Goal: Task Accomplishment & Management: Manage account settings

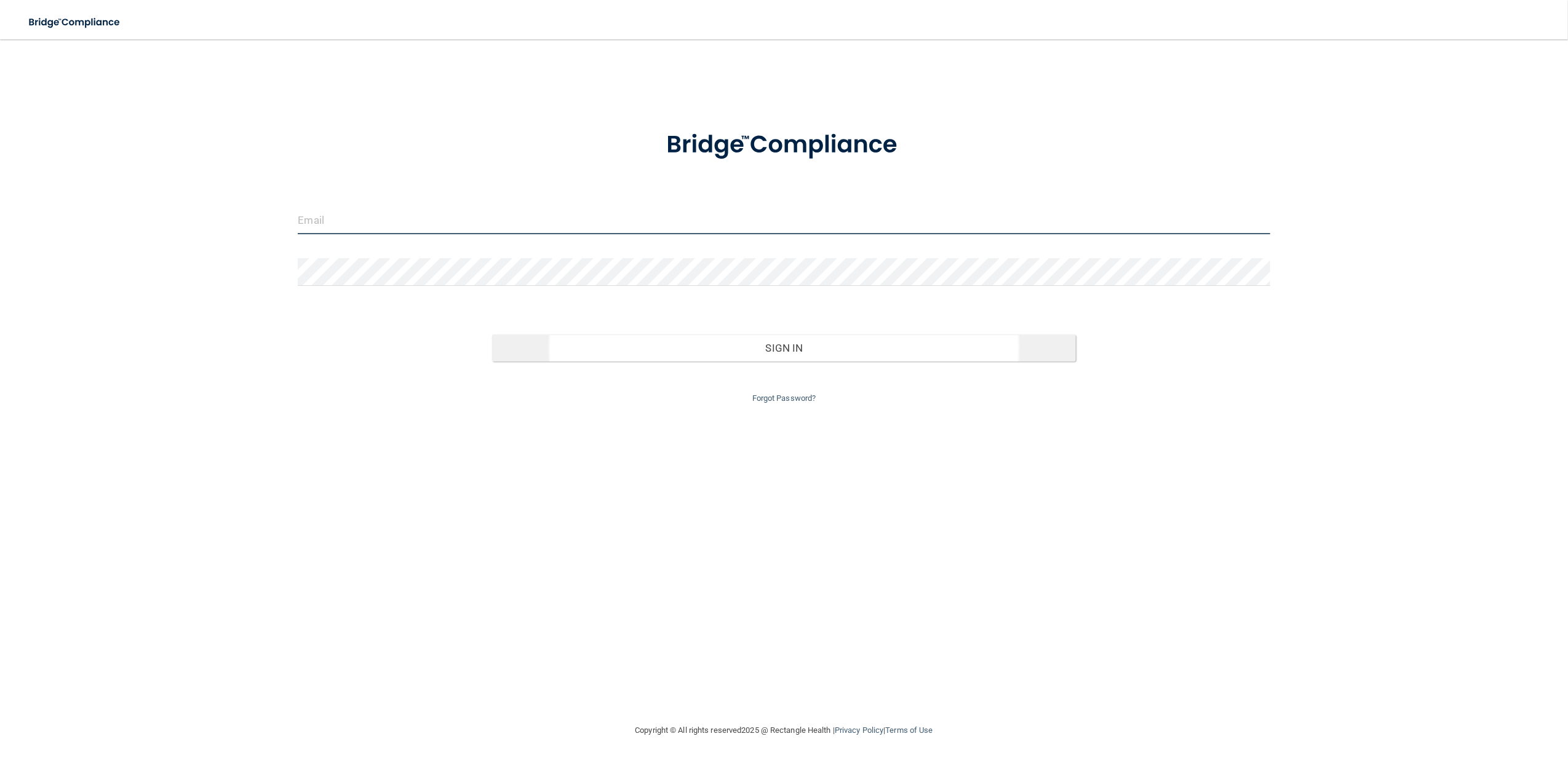
type input "[EMAIL_ADDRESS][DOMAIN_NAME]"
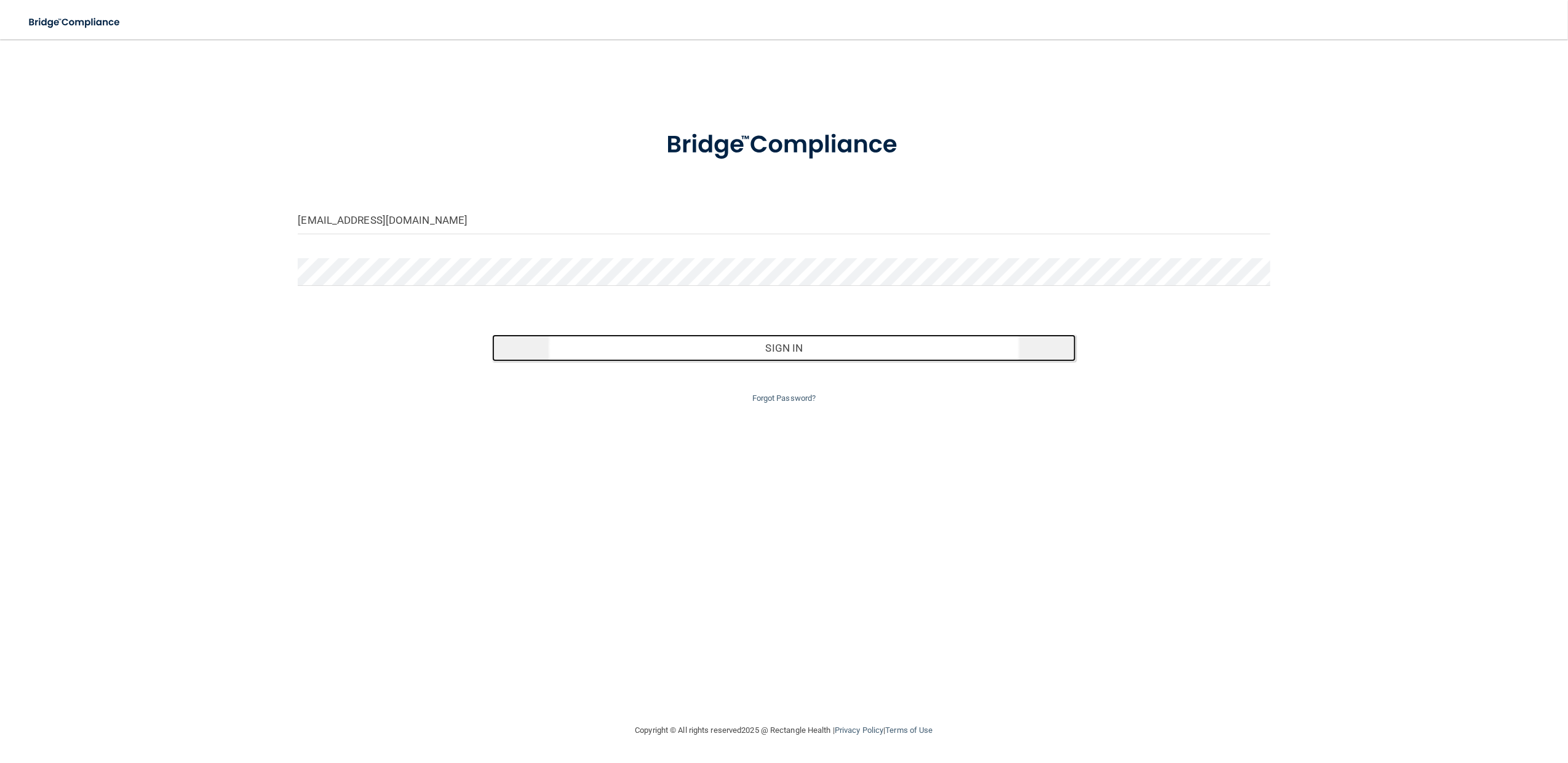
click at [791, 350] on button "Sign In" at bounding box center [784, 348] width 583 height 27
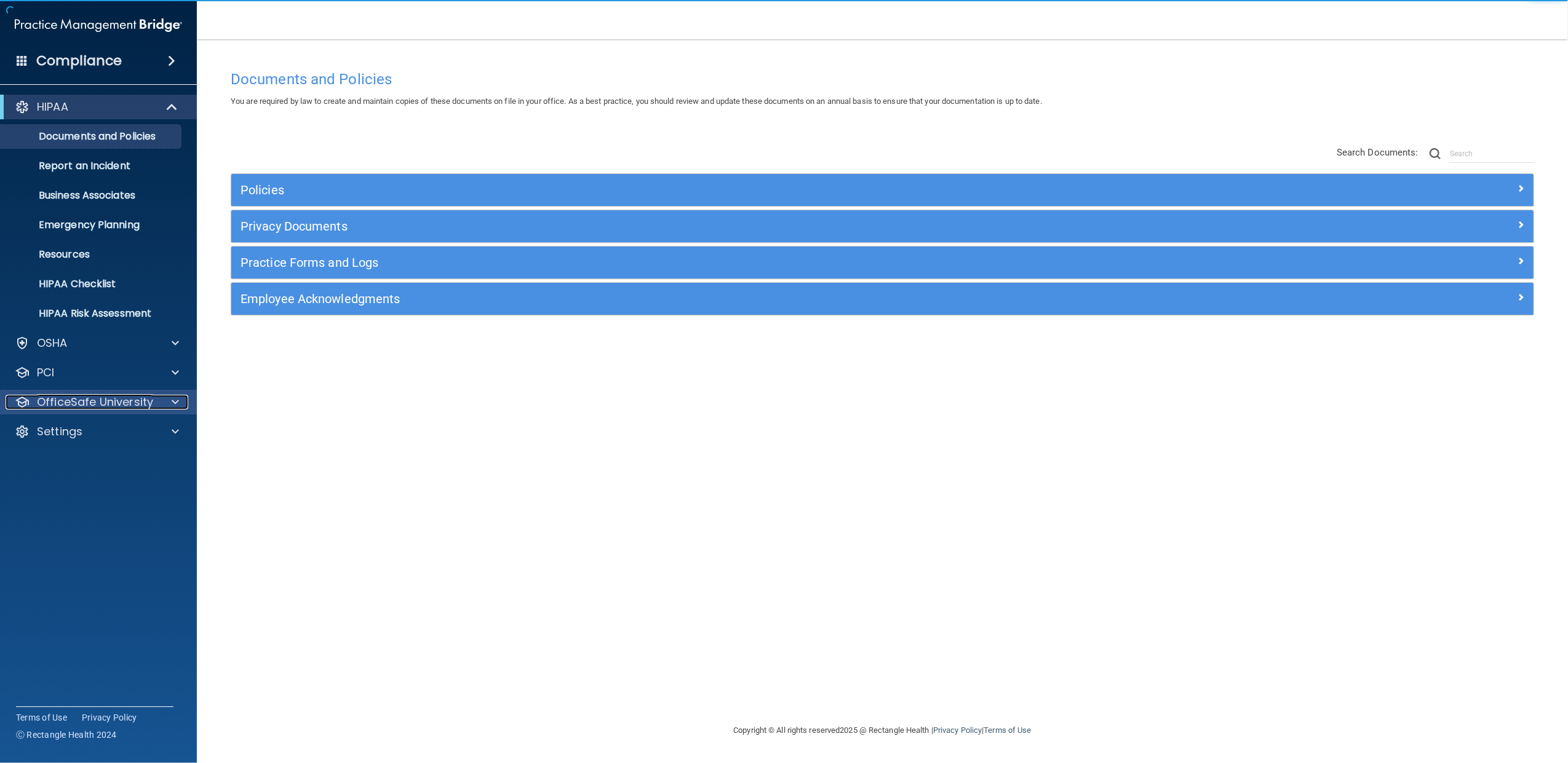
click at [176, 403] on span at bounding box center [175, 402] width 8 height 15
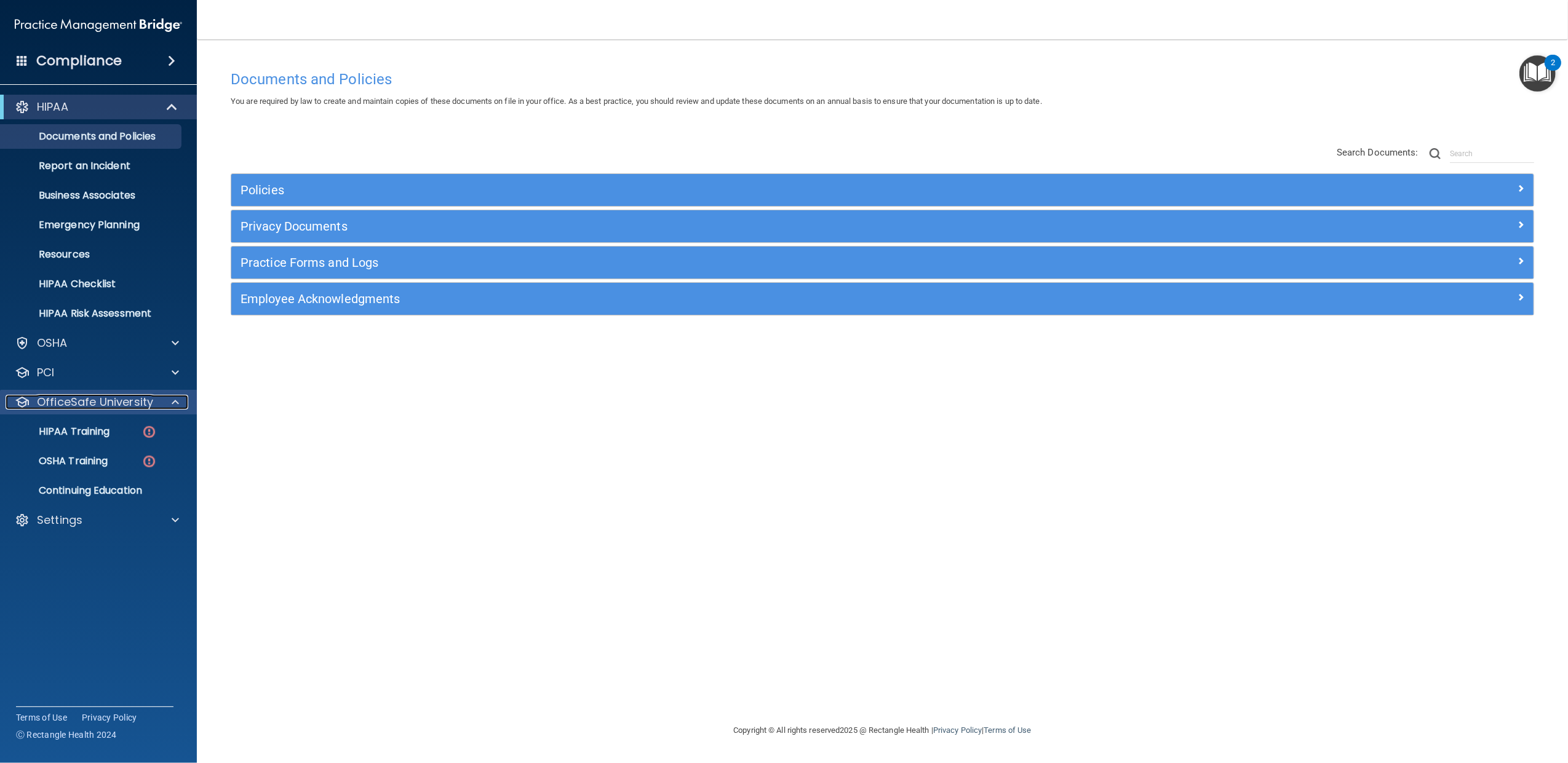
click at [176, 403] on span at bounding box center [175, 402] width 8 height 15
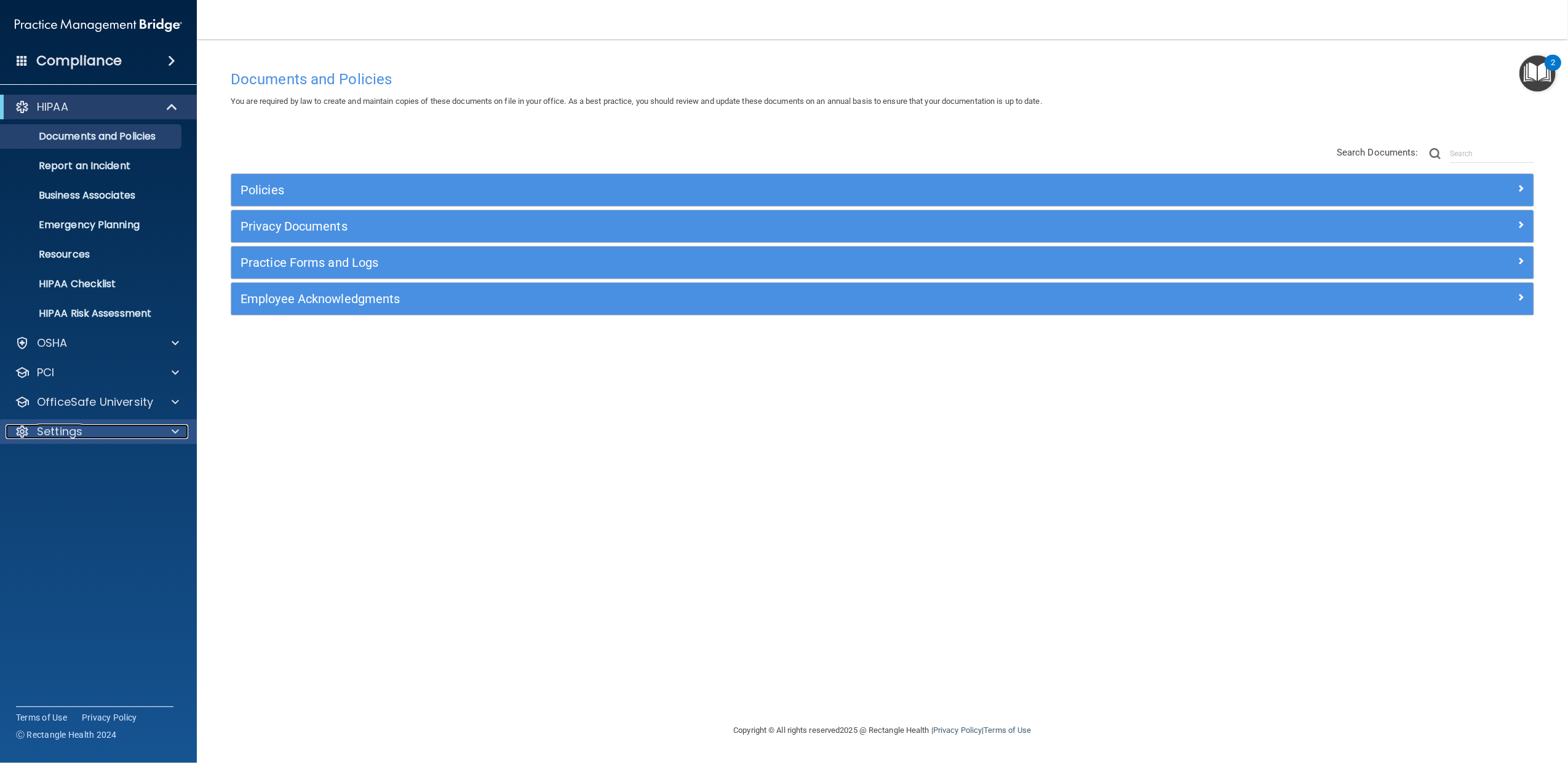
click at [167, 434] on div at bounding box center [173, 432] width 31 height 15
click at [170, 428] on div at bounding box center [173, 432] width 31 height 15
click at [148, 400] on p "OfficeSafe University" at bounding box center [95, 402] width 116 height 15
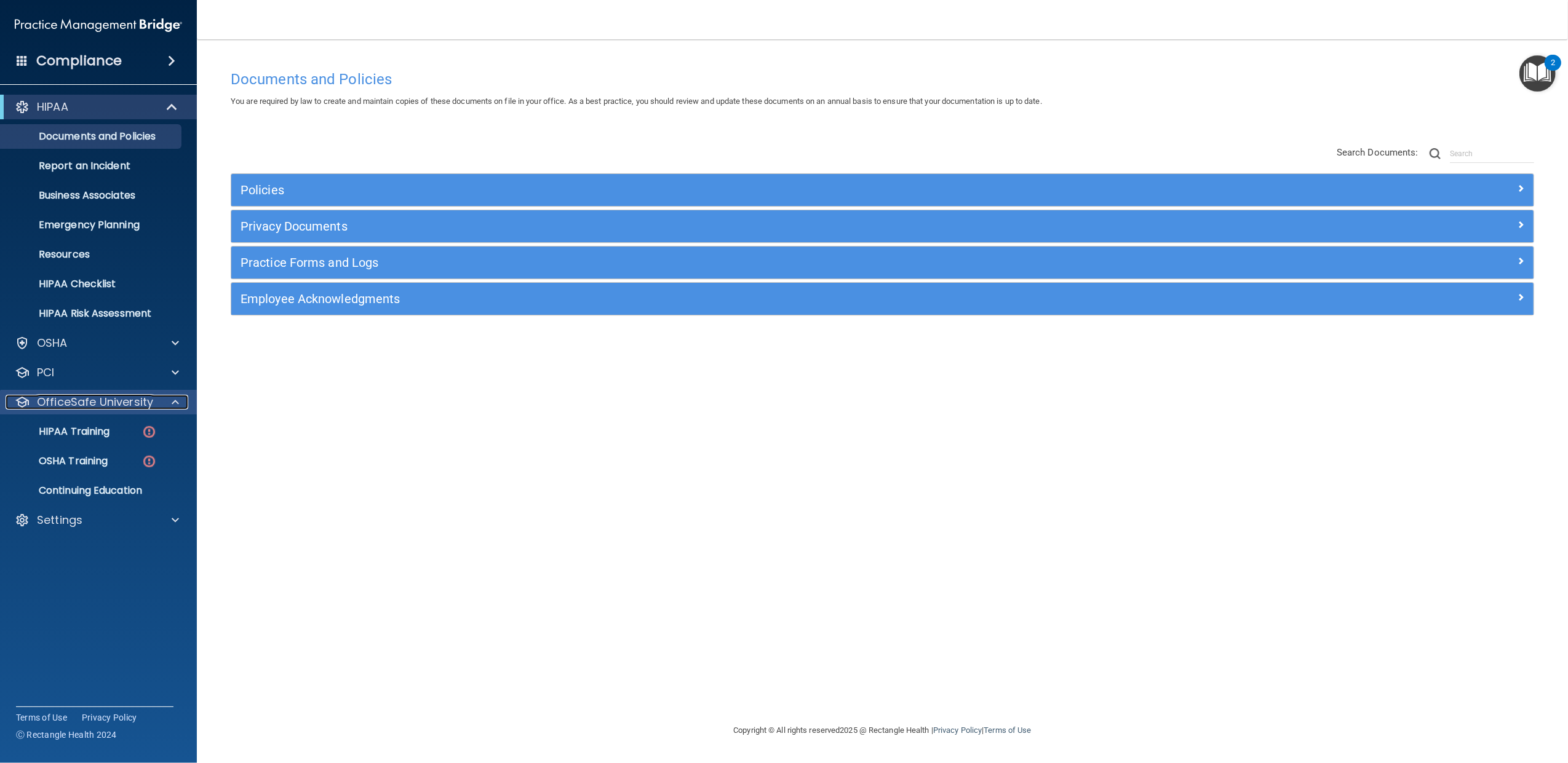
click at [163, 401] on div at bounding box center [173, 402] width 31 height 15
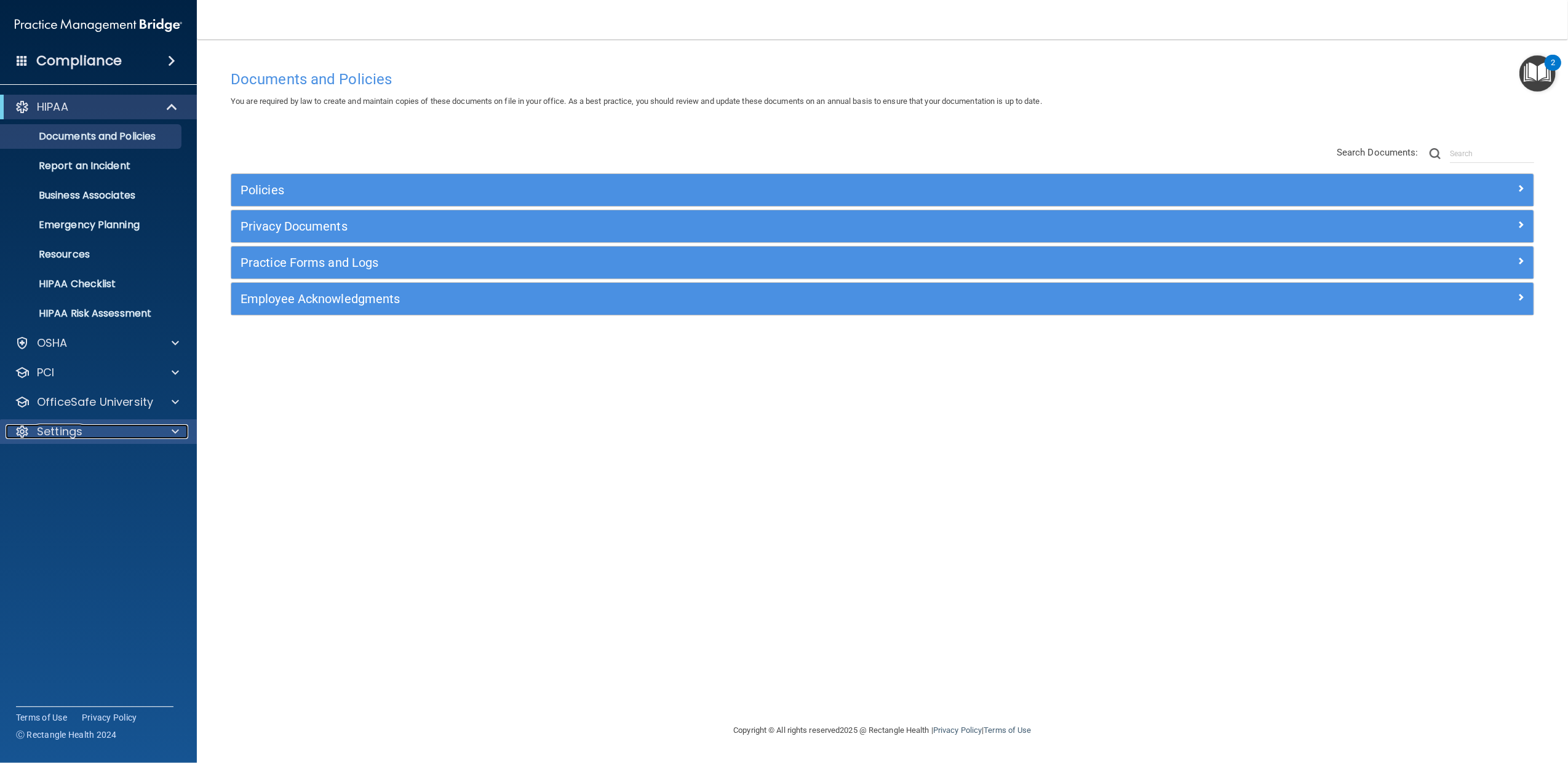
click at [180, 429] on div at bounding box center [173, 432] width 31 height 15
click at [74, 490] on p "My Users" at bounding box center [91, 490] width 167 height 13
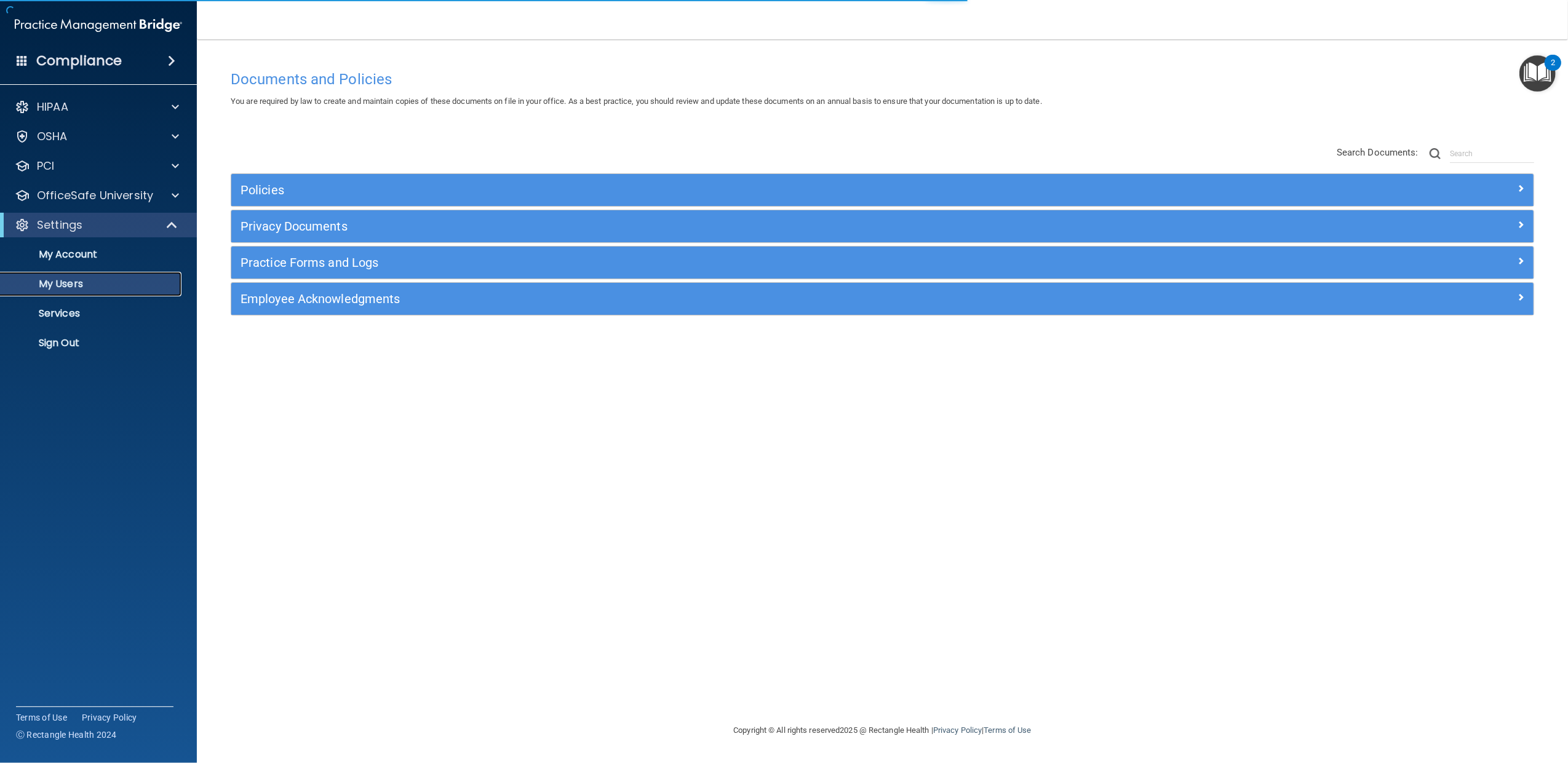
select select "20"
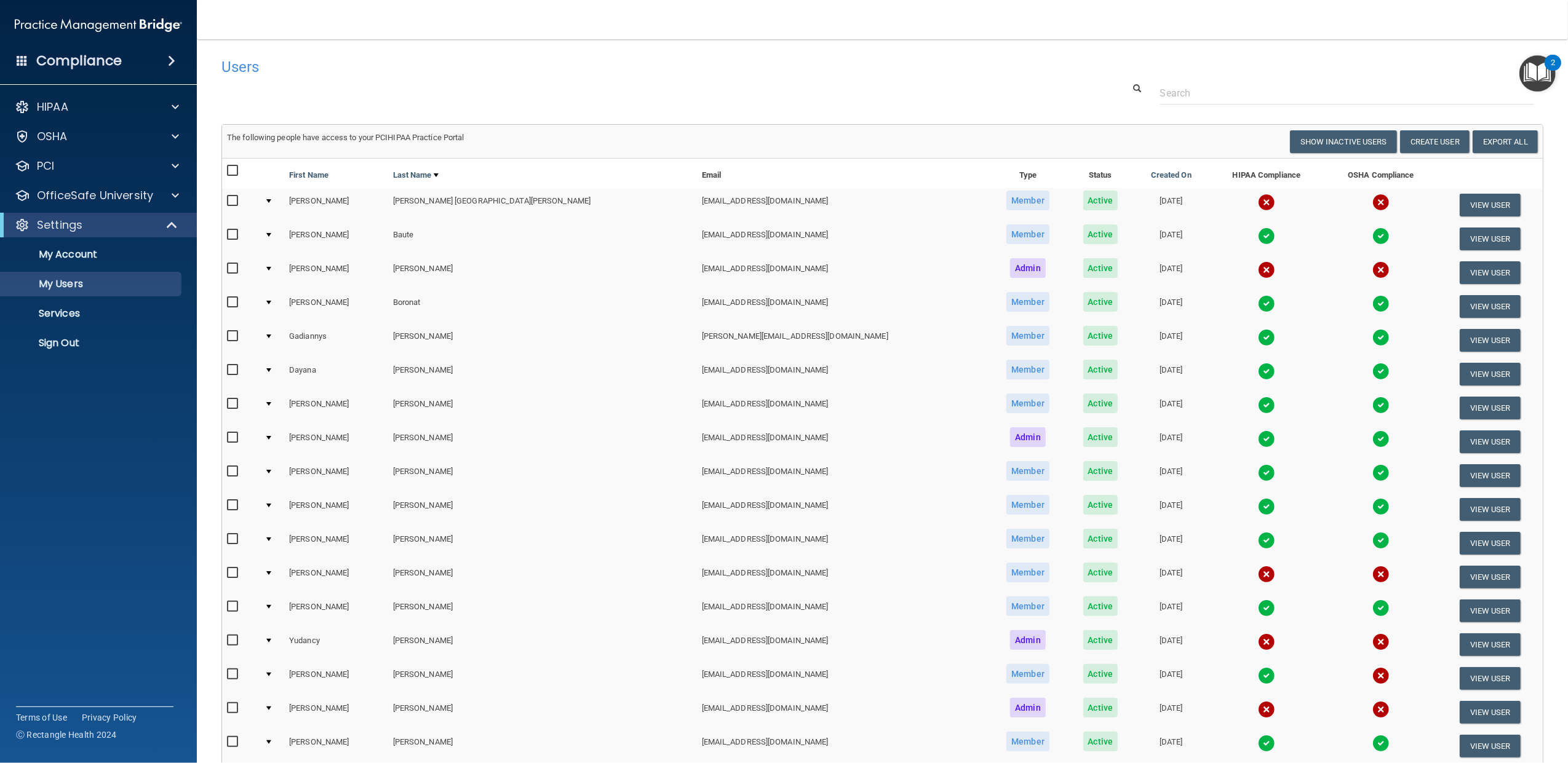
click at [282, 198] on td at bounding box center [271, 205] width 24 height 34
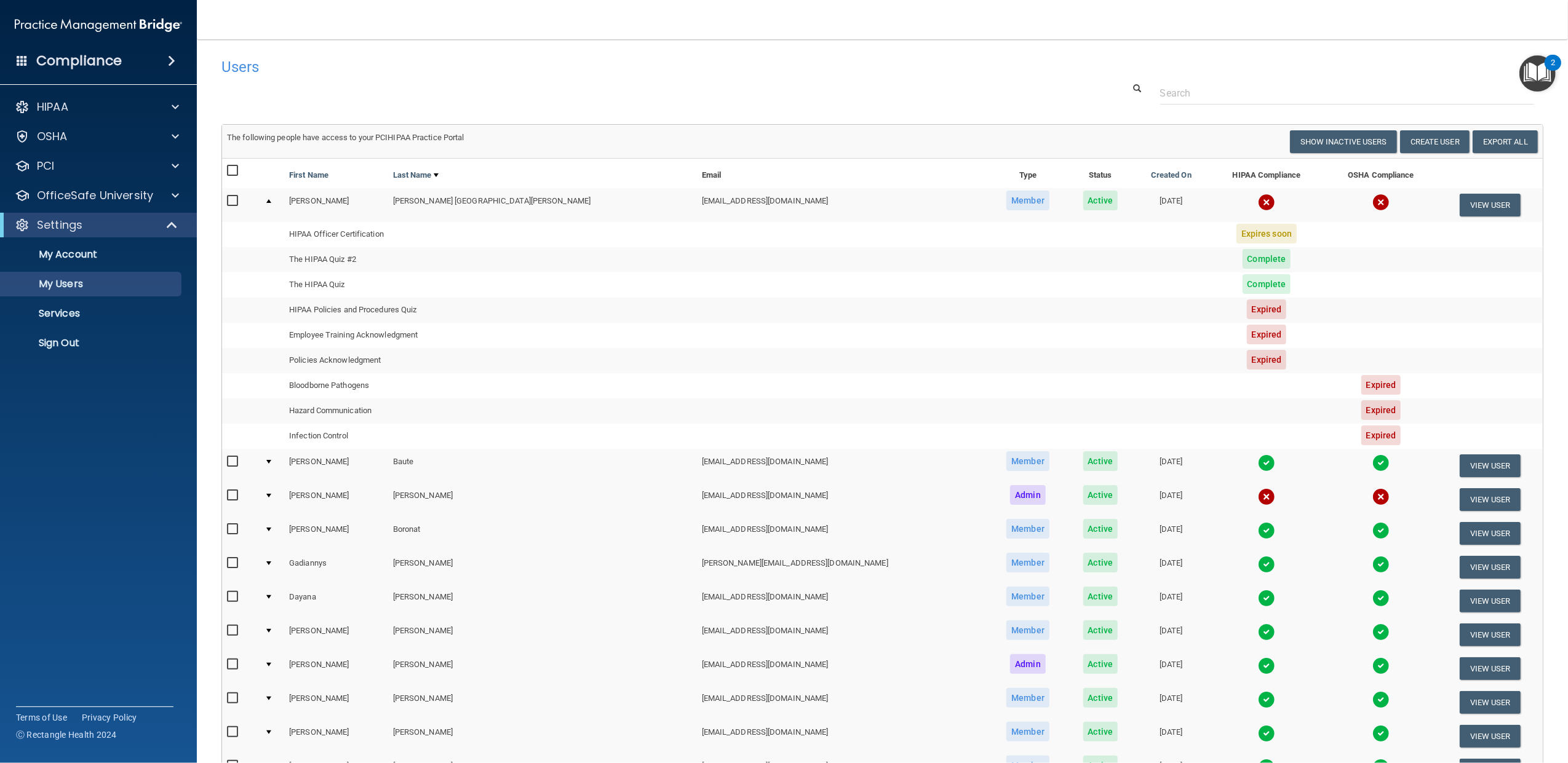
click at [274, 198] on td at bounding box center [271, 204] width 24 height 33
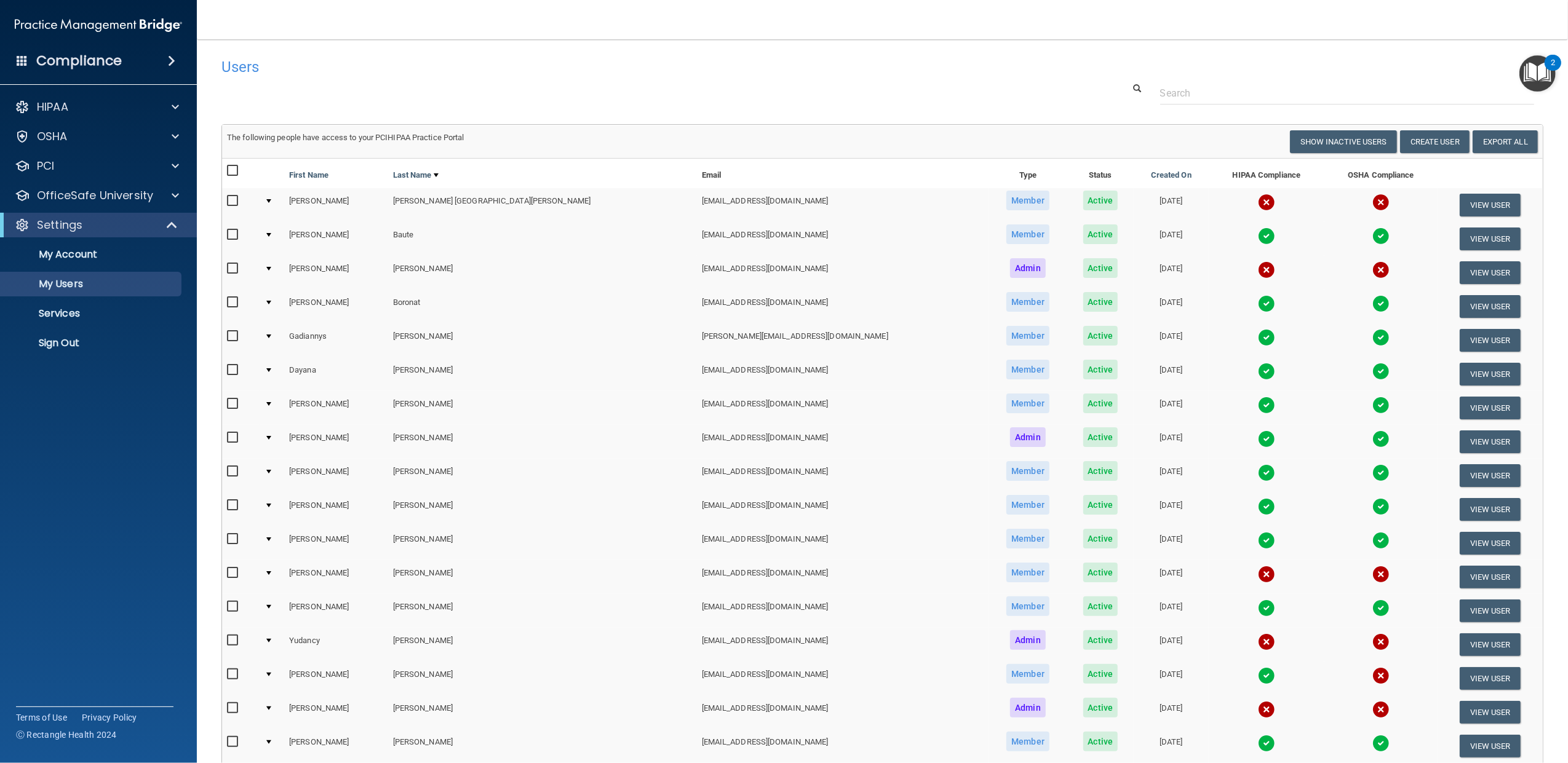
click at [271, 234] on div at bounding box center [268, 235] width 5 height 3
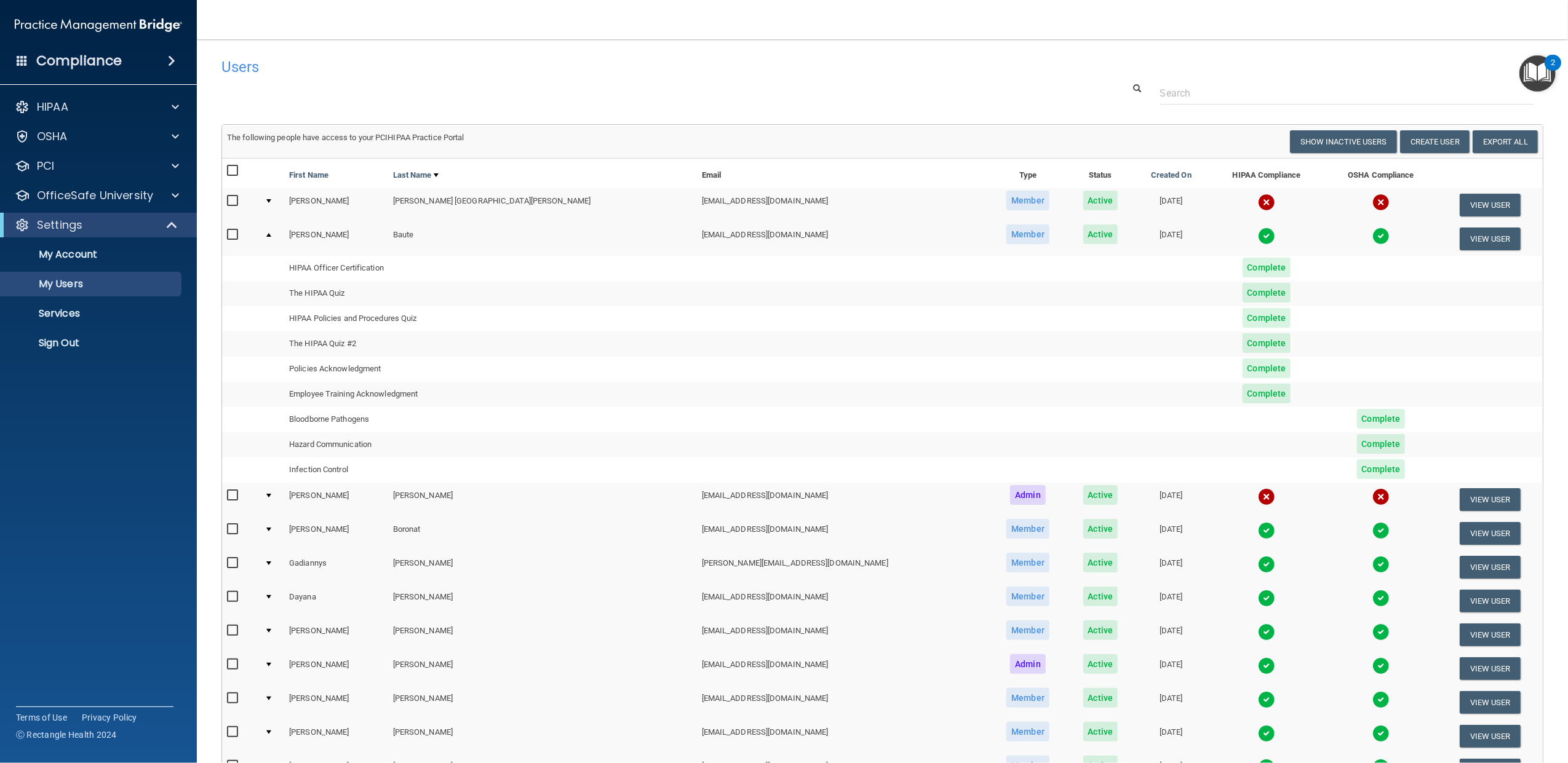
click at [271, 234] on div at bounding box center [268, 235] width 5 height 3
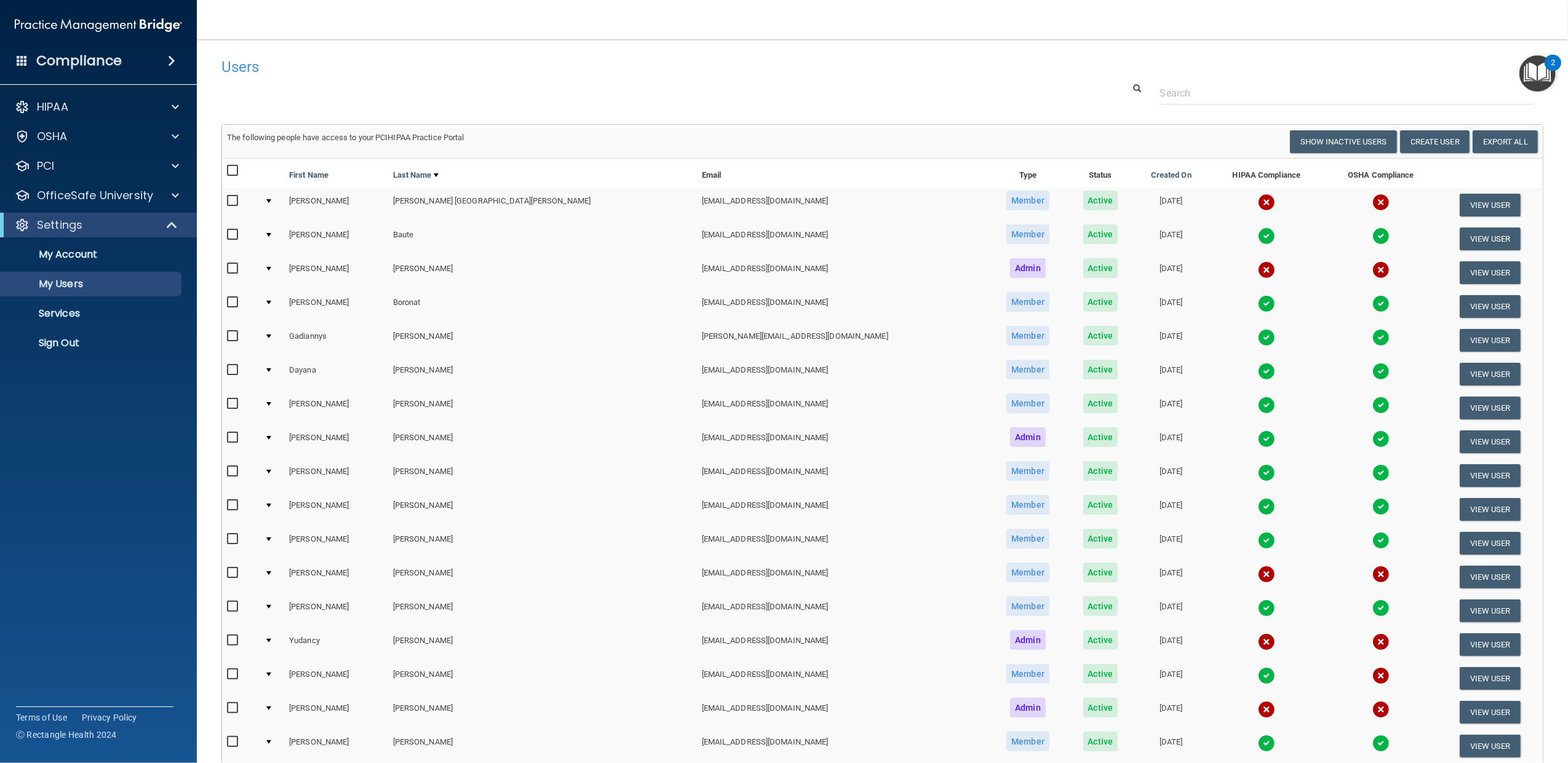
click at [271, 267] on div at bounding box center [268, 268] width 5 height 3
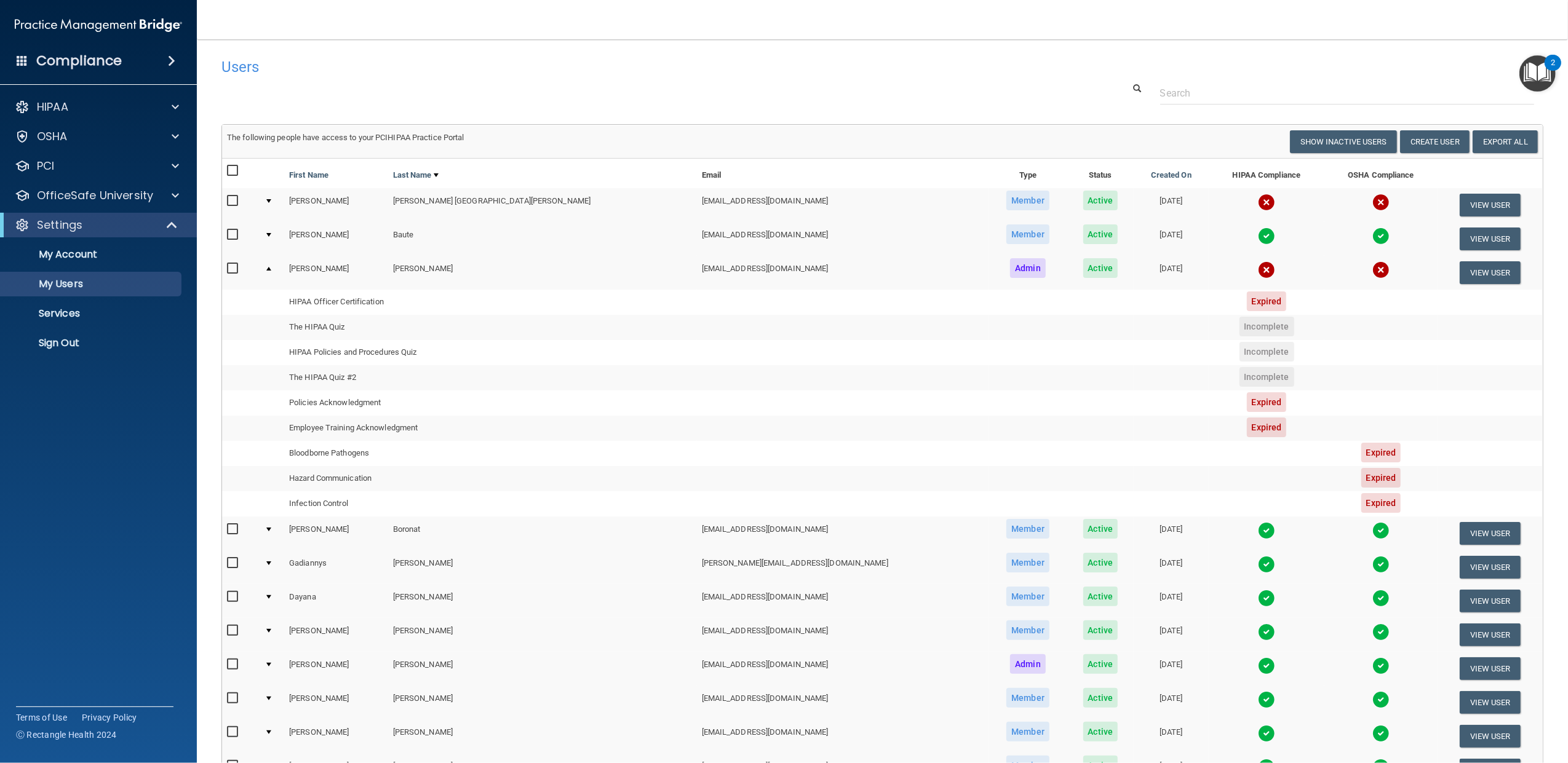
click at [276, 271] on td at bounding box center [271, 272] width 24 height 33
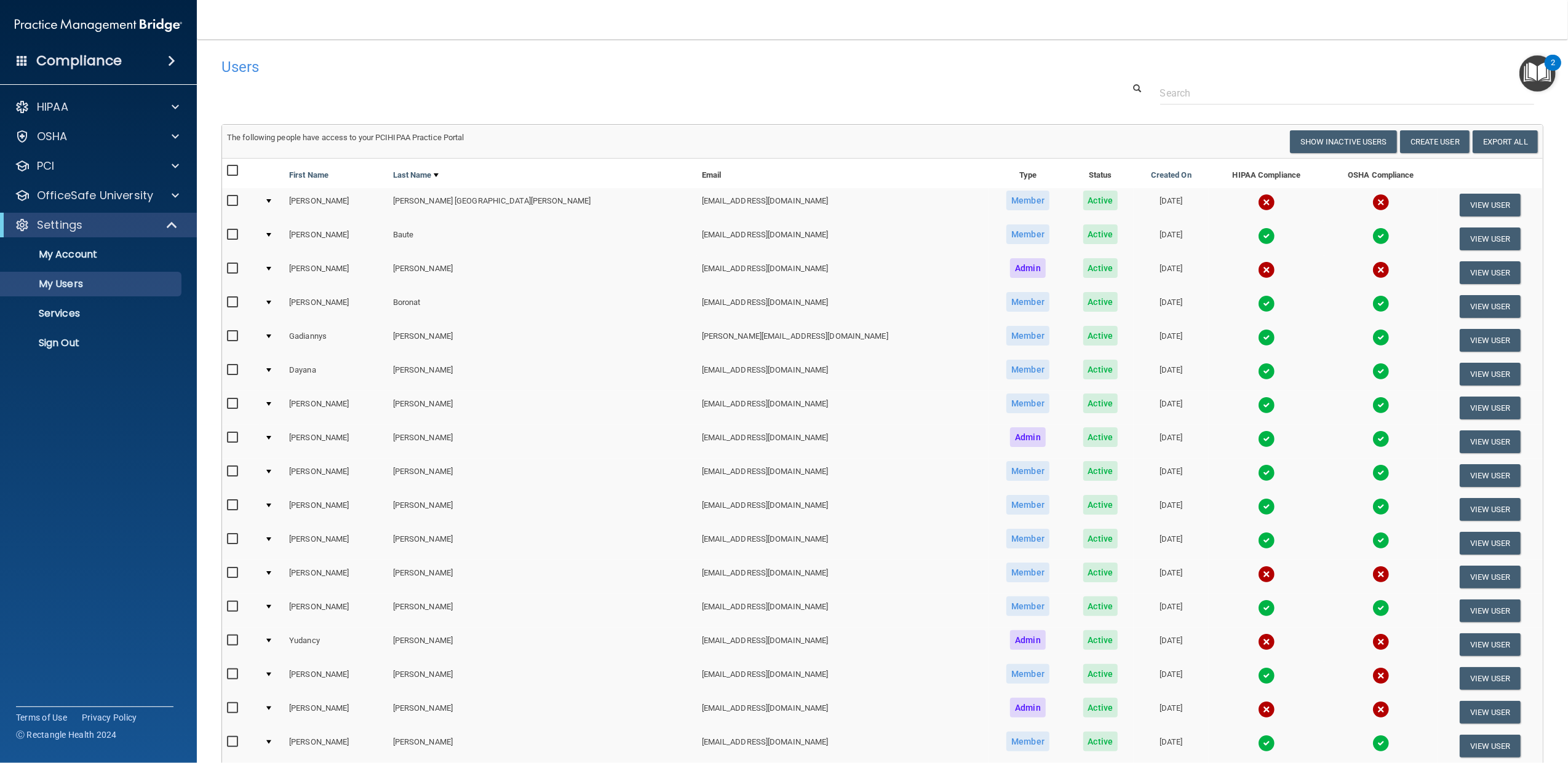
click at [271, 303] on div at bounding box center [268, 302] width 5 height 3
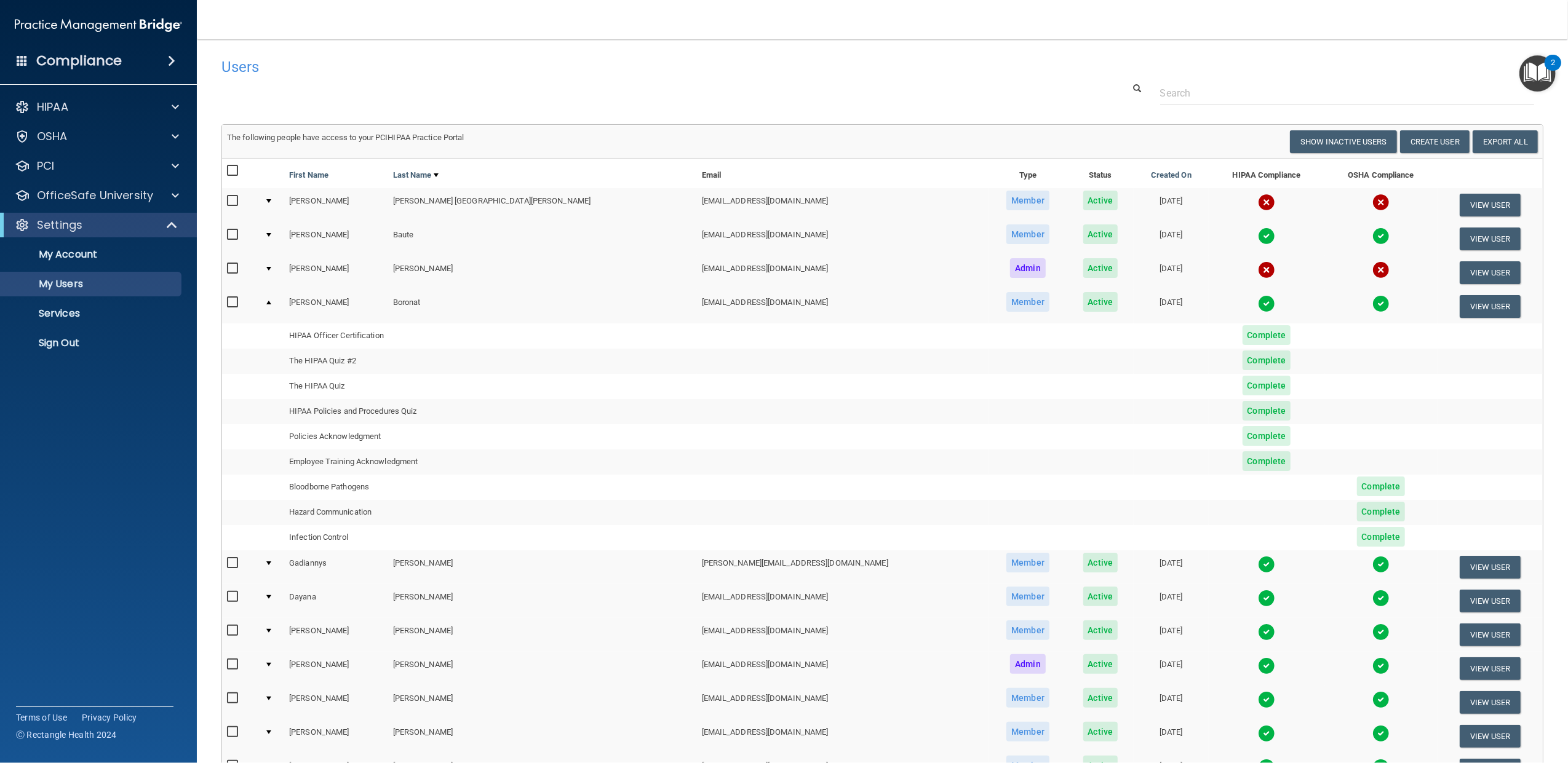
click at [271, 303] on div at bounding box center [268, 302] width 5 height 3
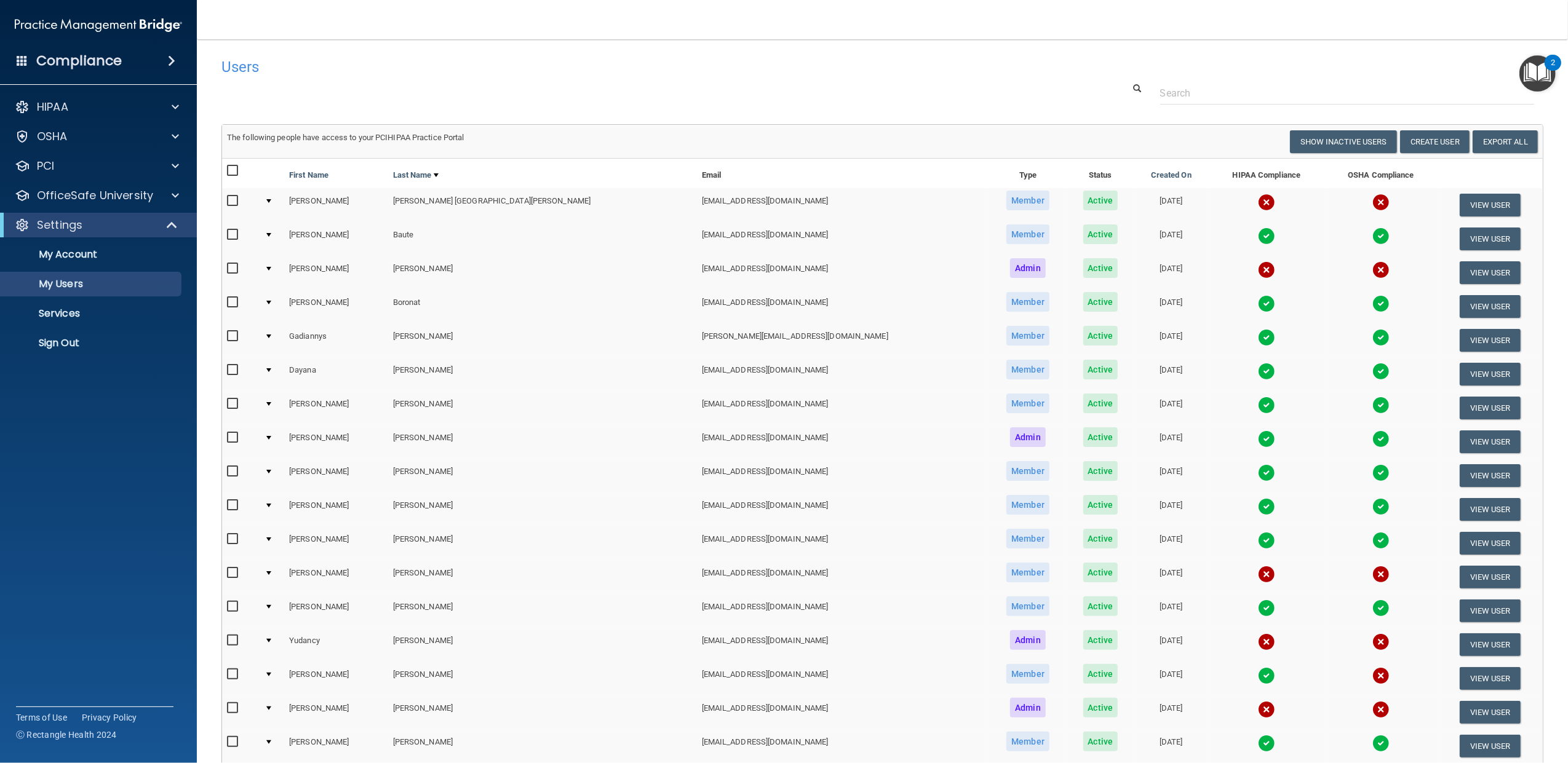
click at [271, 336] on div at bounding box center [268, 336] width 5 height 3
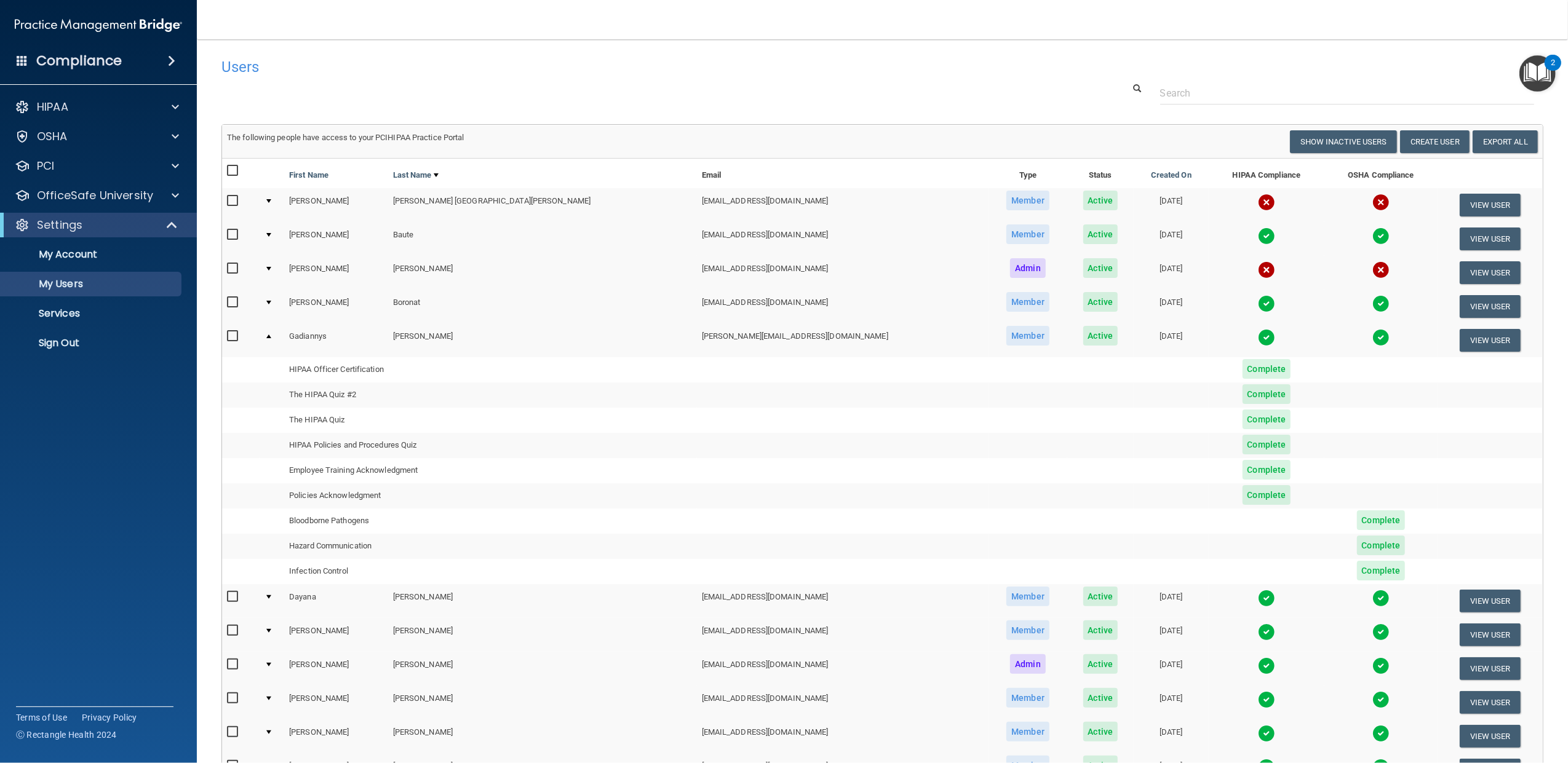
click at [259, 327] on td at bounding box center [241, 339] width 38 height 33
click at [271, 335] on div at bounding box center [268, 336] width 5 height 3
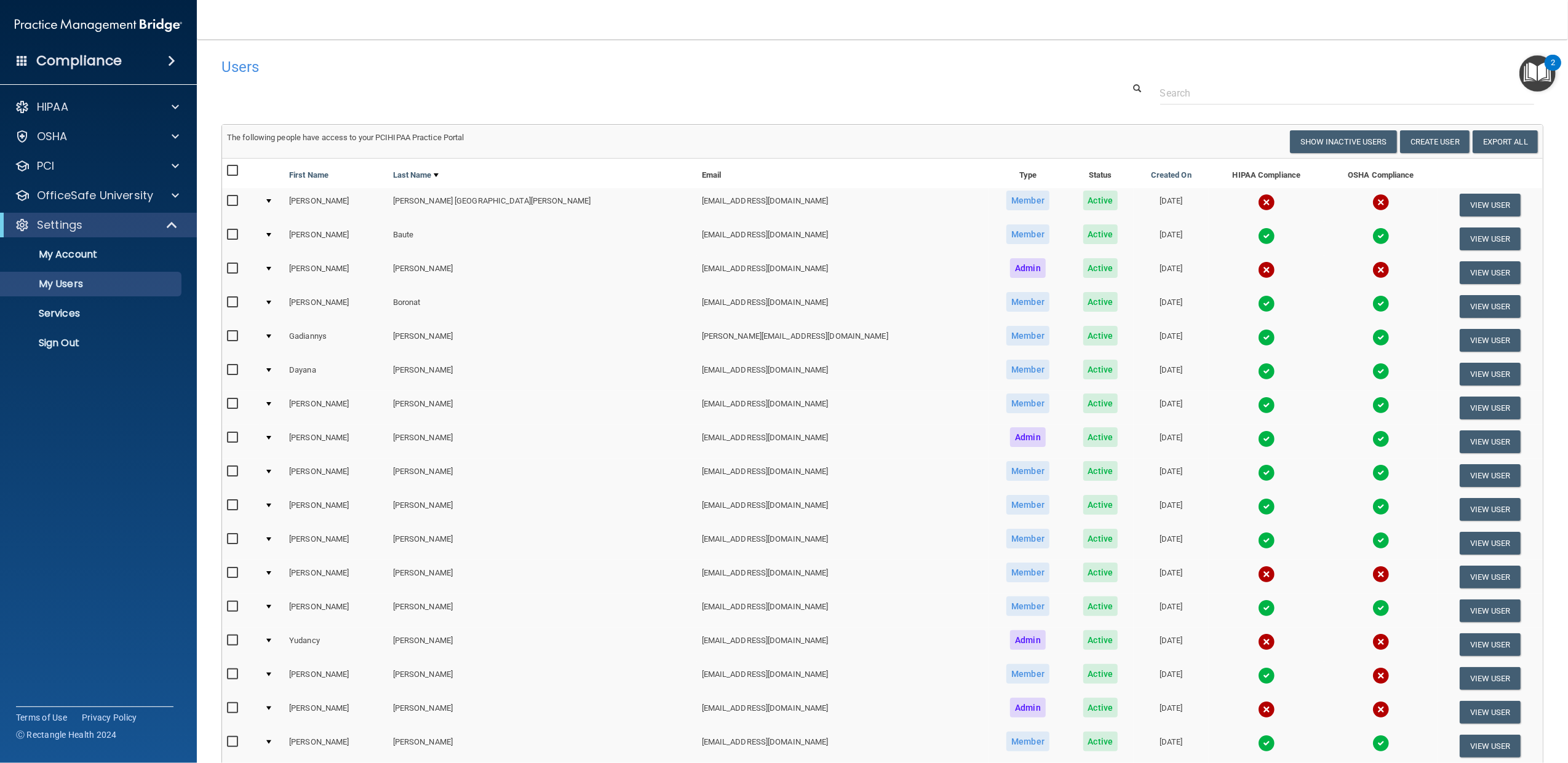
click at [271, 571] on div at bounding box center [268, 573] width 5 height 3
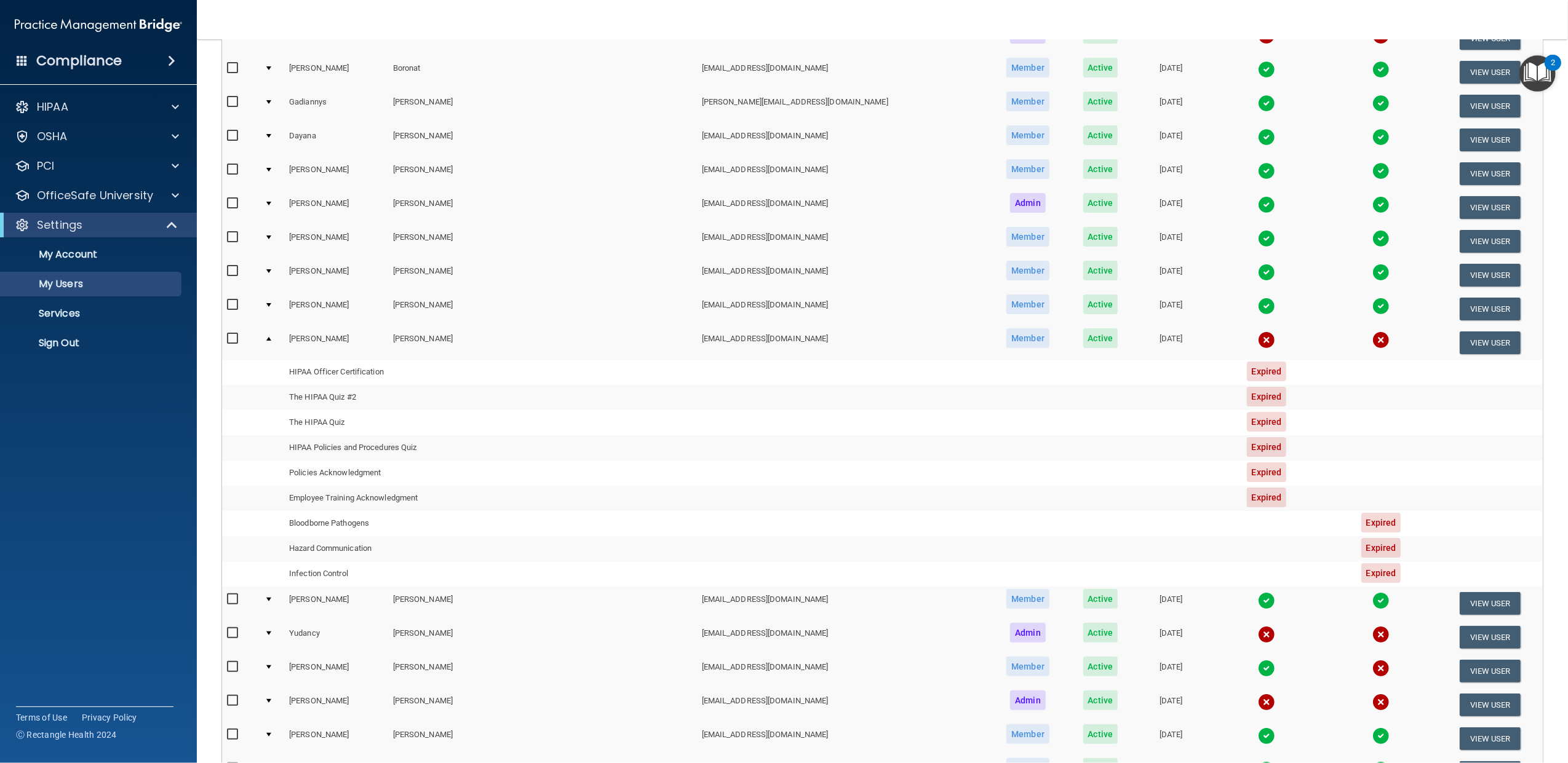
scroll to position [246, 0]
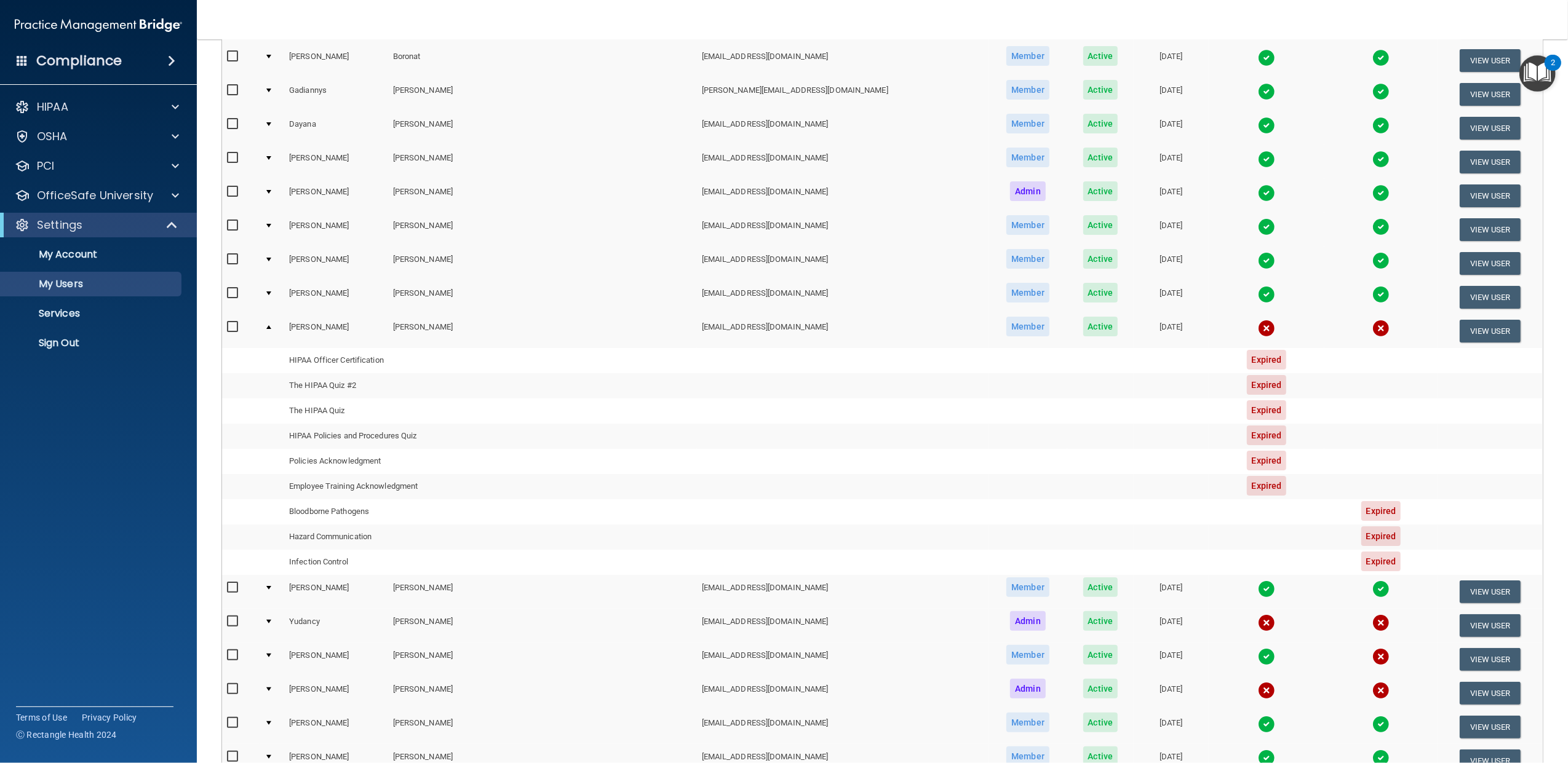
click at [271, 585] on div at bounding box center [268, 587] width 5 height 3
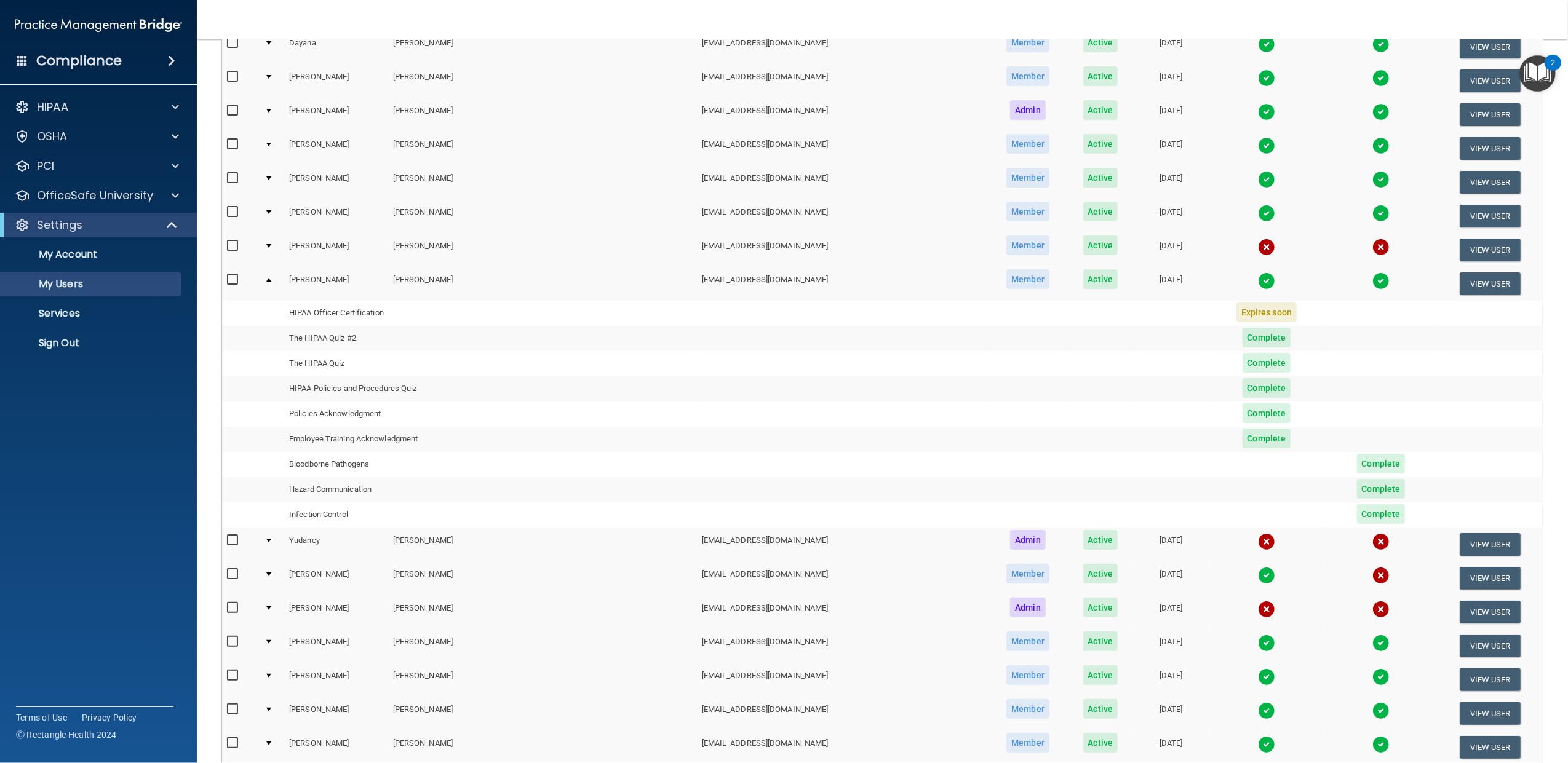
scroll to position [327, 0]
click at [271, 639] on div at bounding box center [268, 641] width 5 height 3
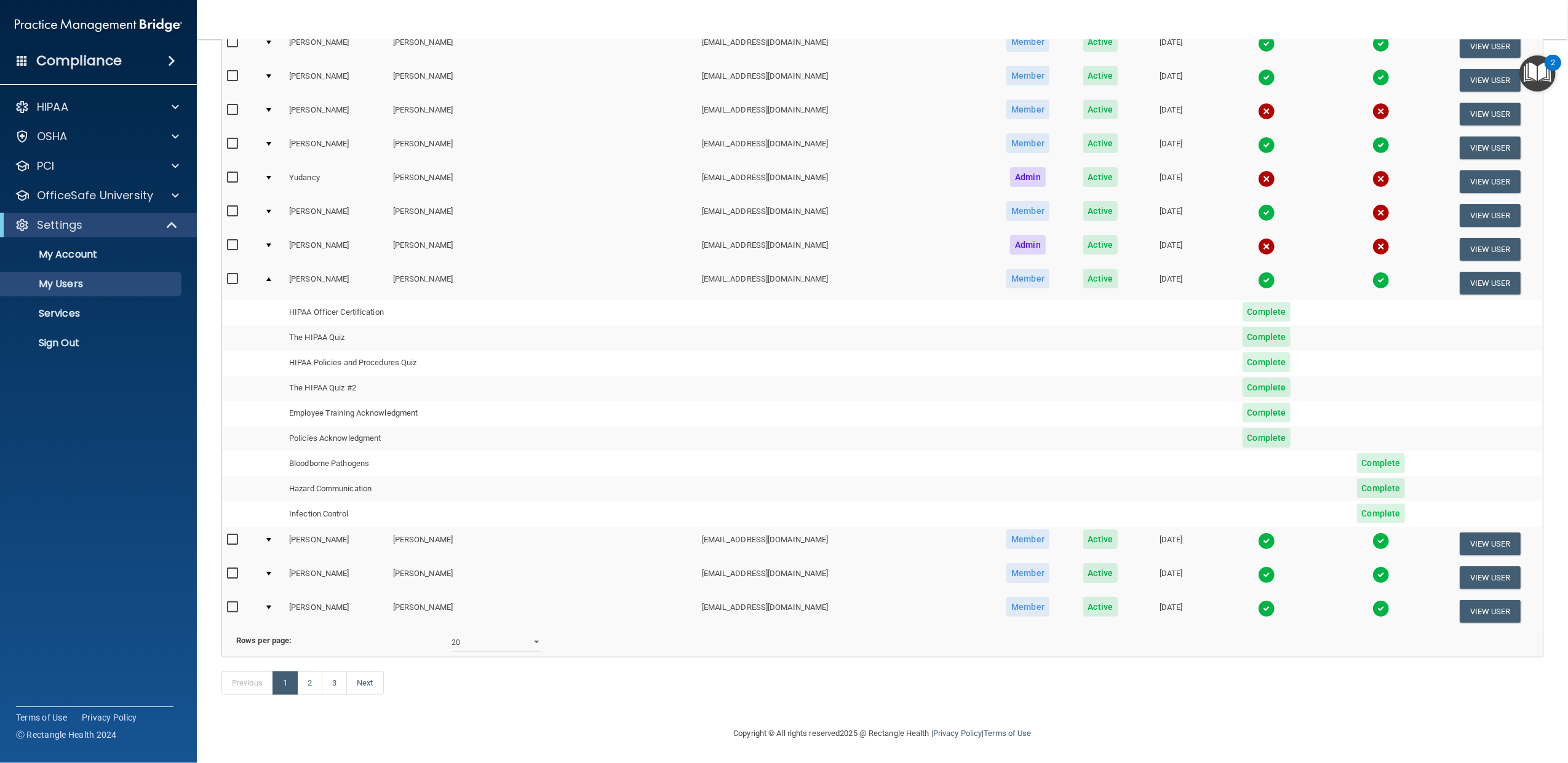
scroll to position [464, 0]
click at [271, 538] on div at bounding box center [268, 539] width 5 height 3
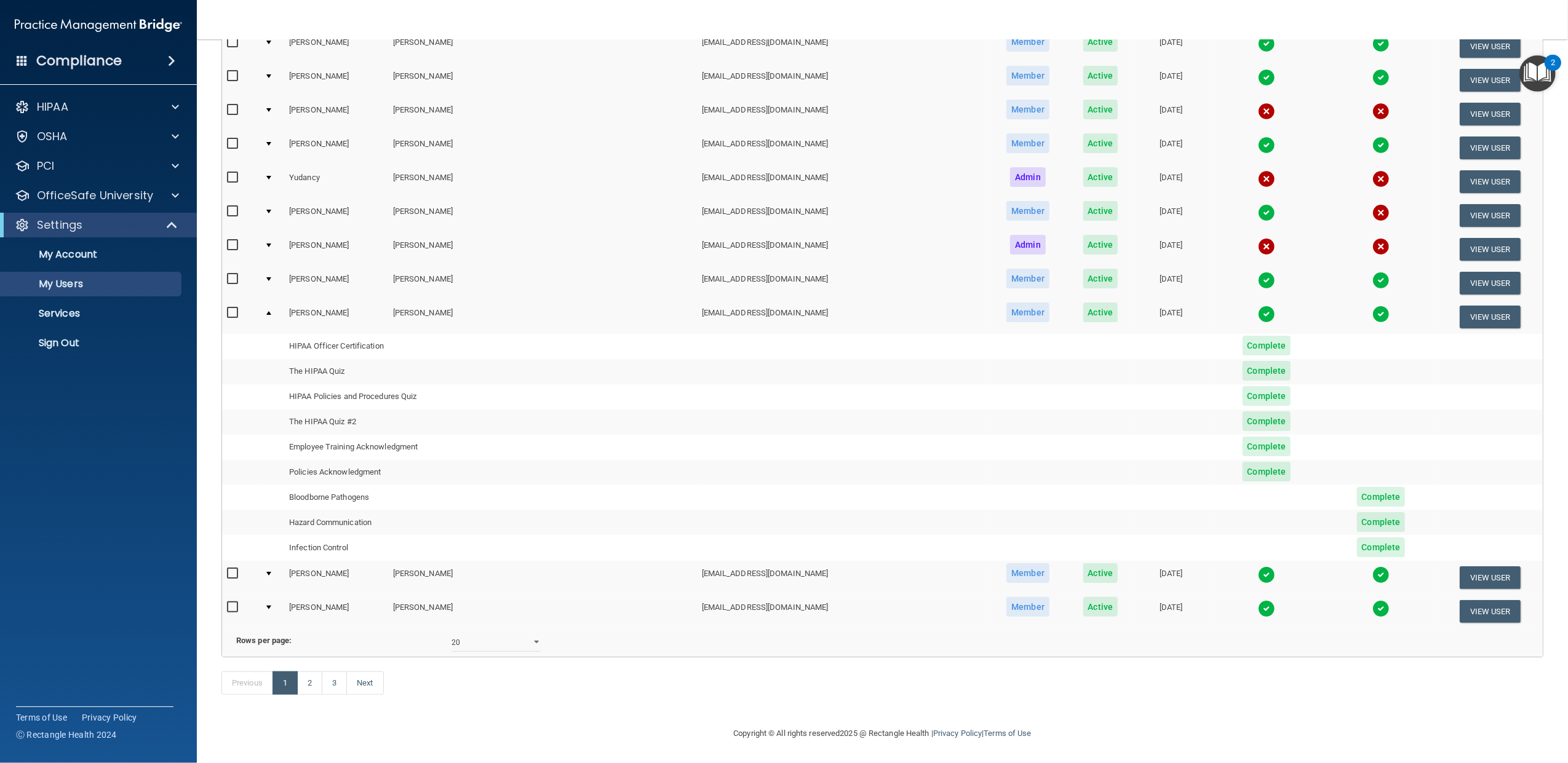
click at [271, 572] on div at bounding box center [268, 574] width 5 height 3
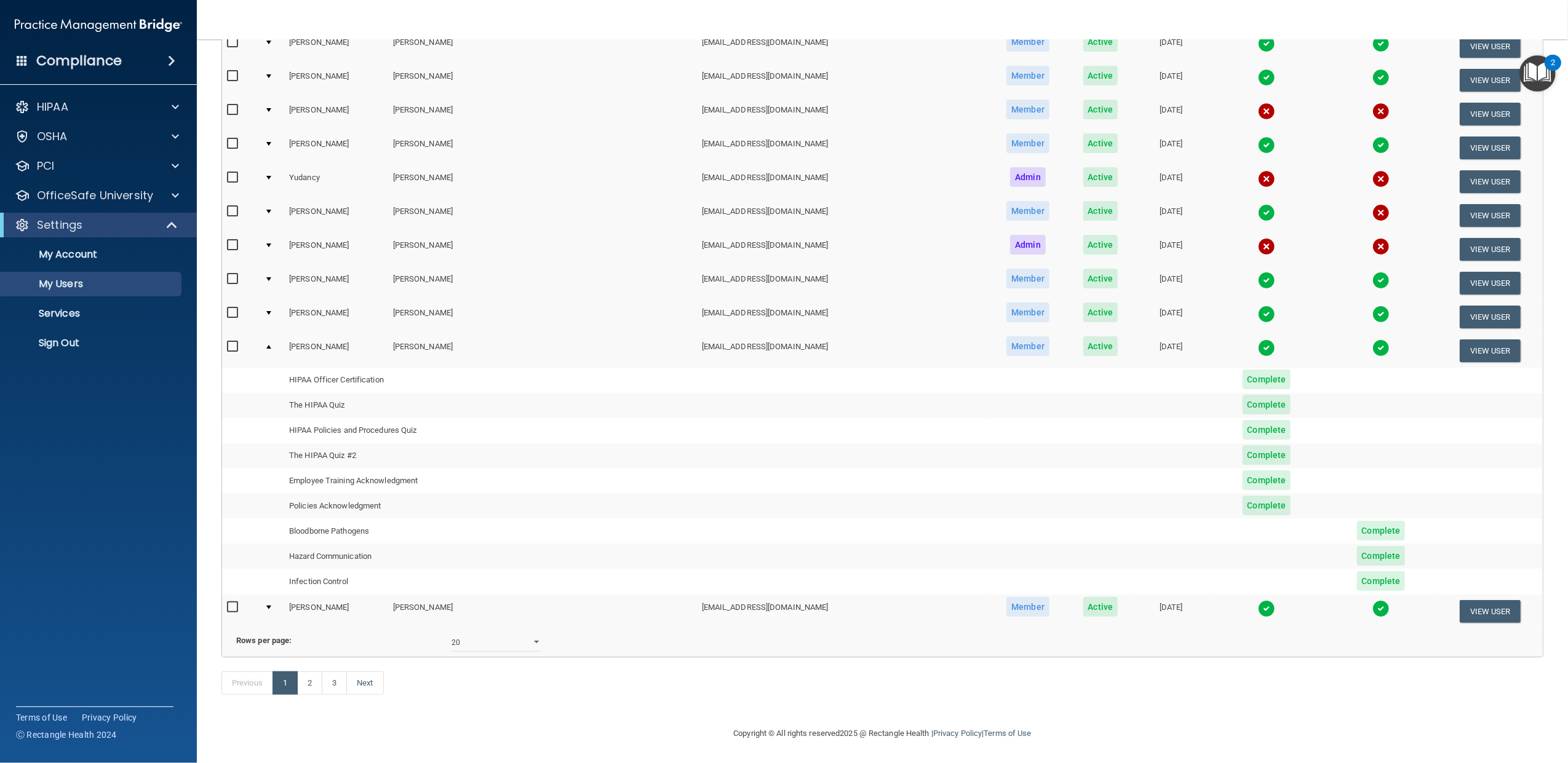
click at [271, 606] on div at bounding box center [268, 607] width 5 height 3
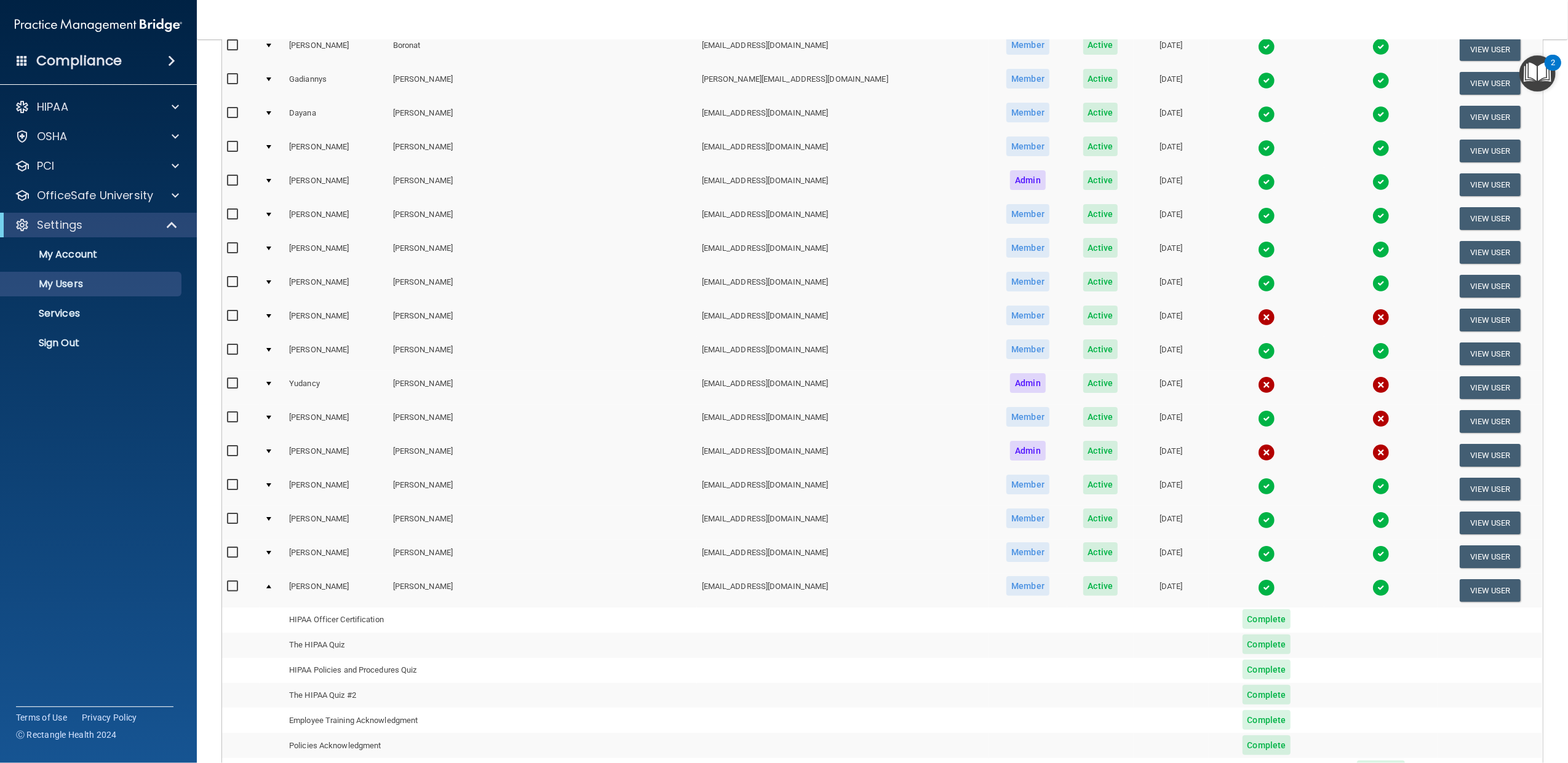
scroll to position [246, 0]
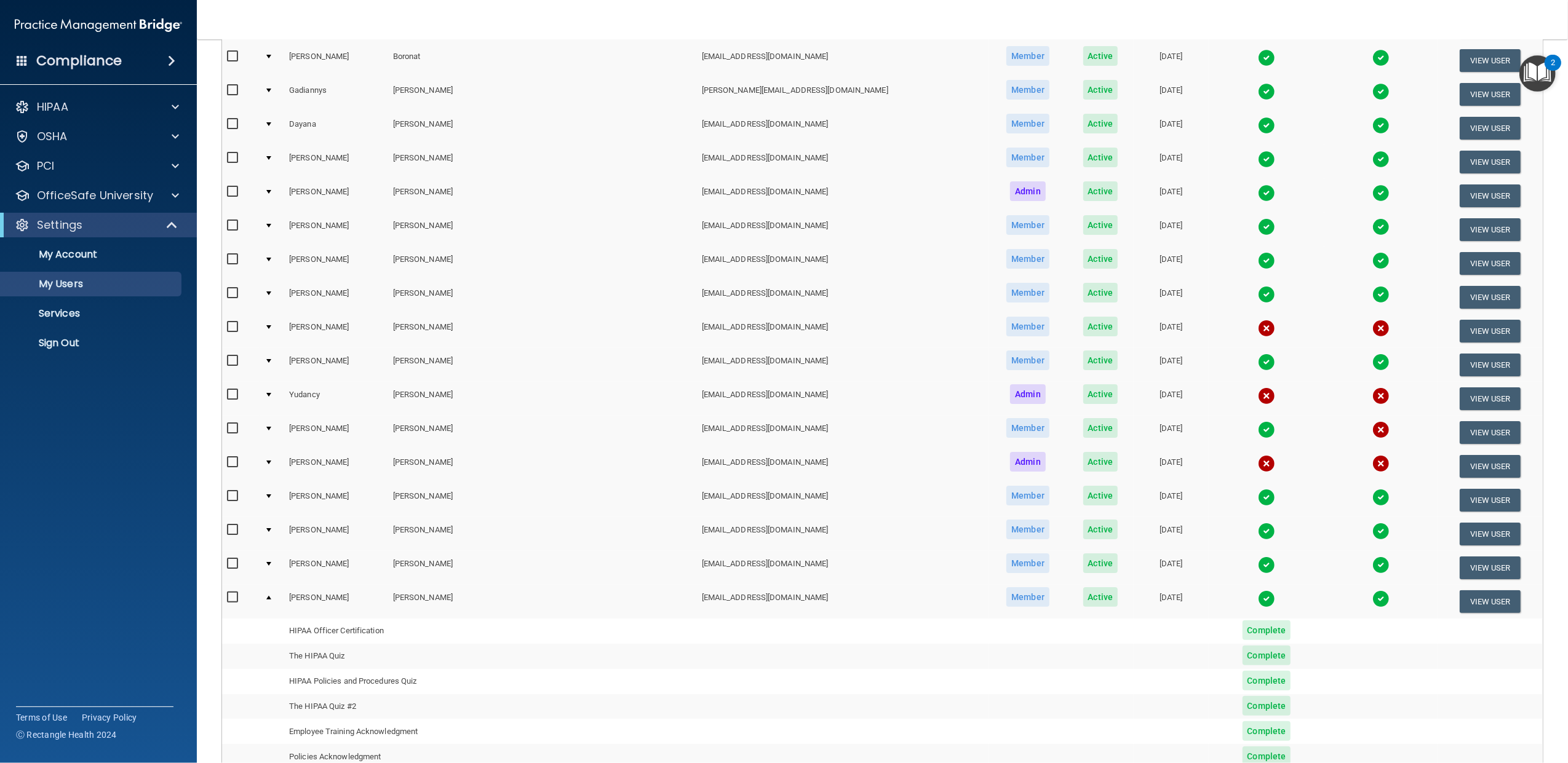
click at [271, 224] on div at bounding box center [268, 225] width 5 height 3
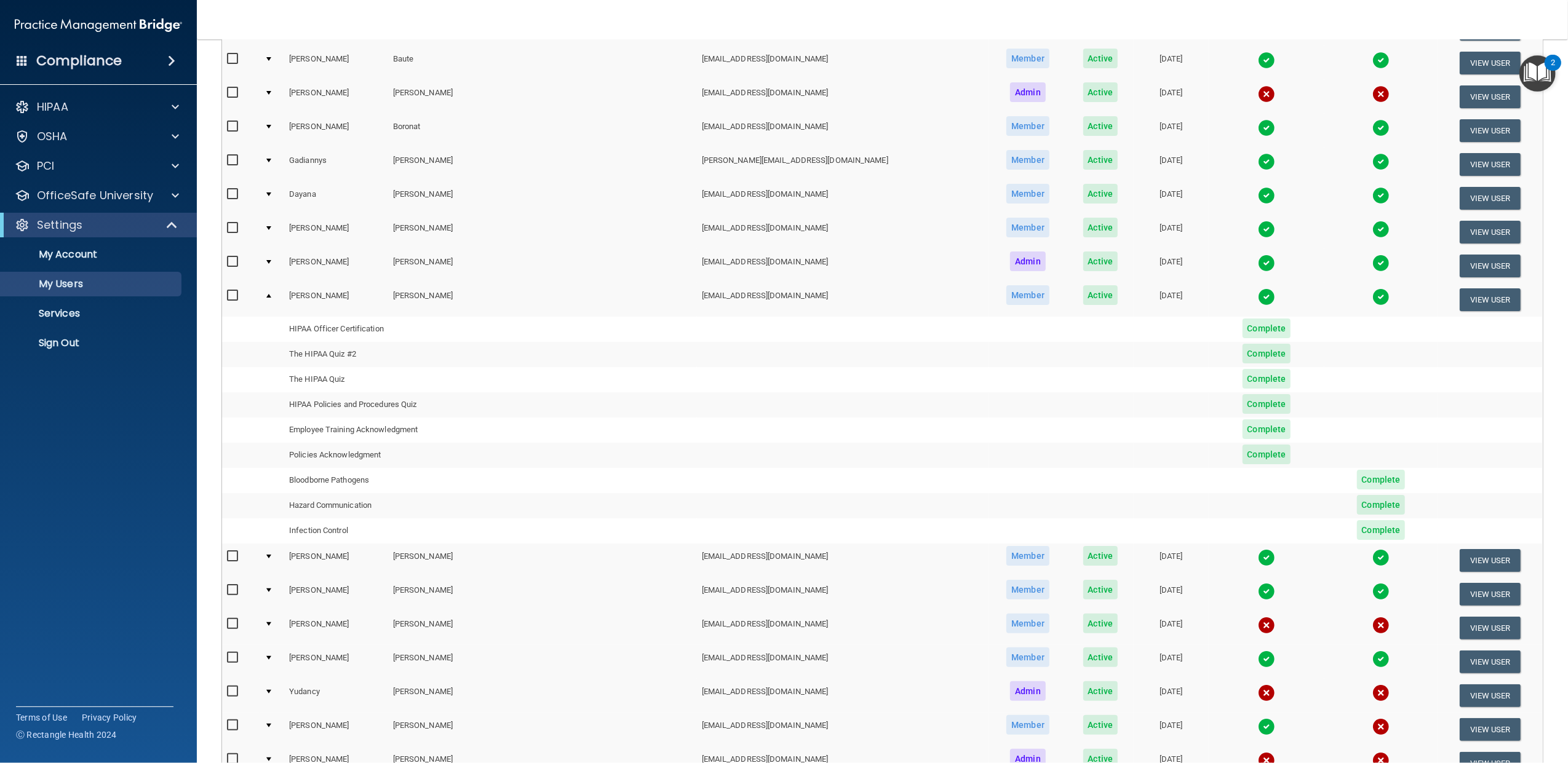
scroll to position [109, 0]
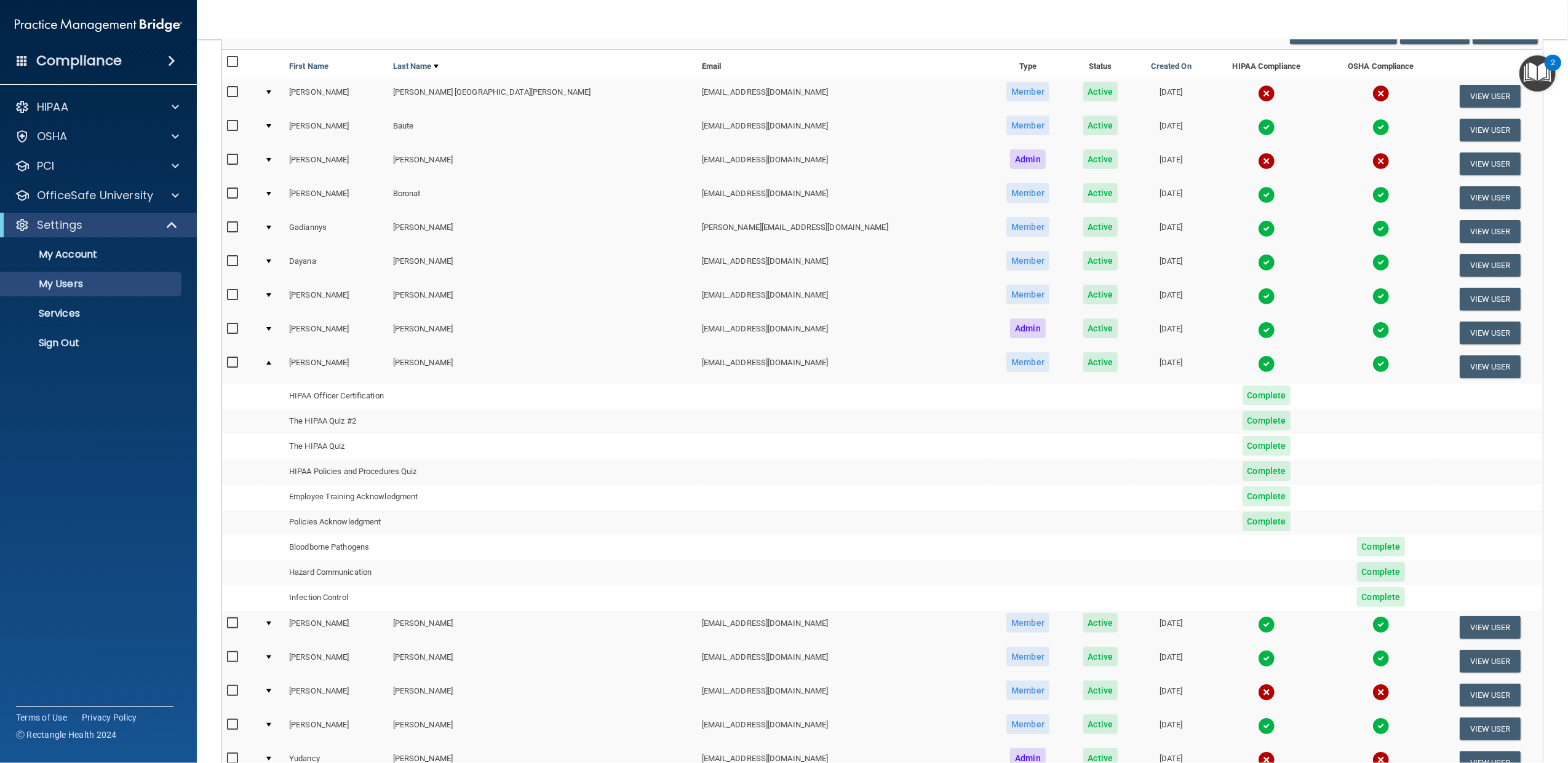
click at [274, 326] on td at bounding box center [271, 333] width 24 height 34
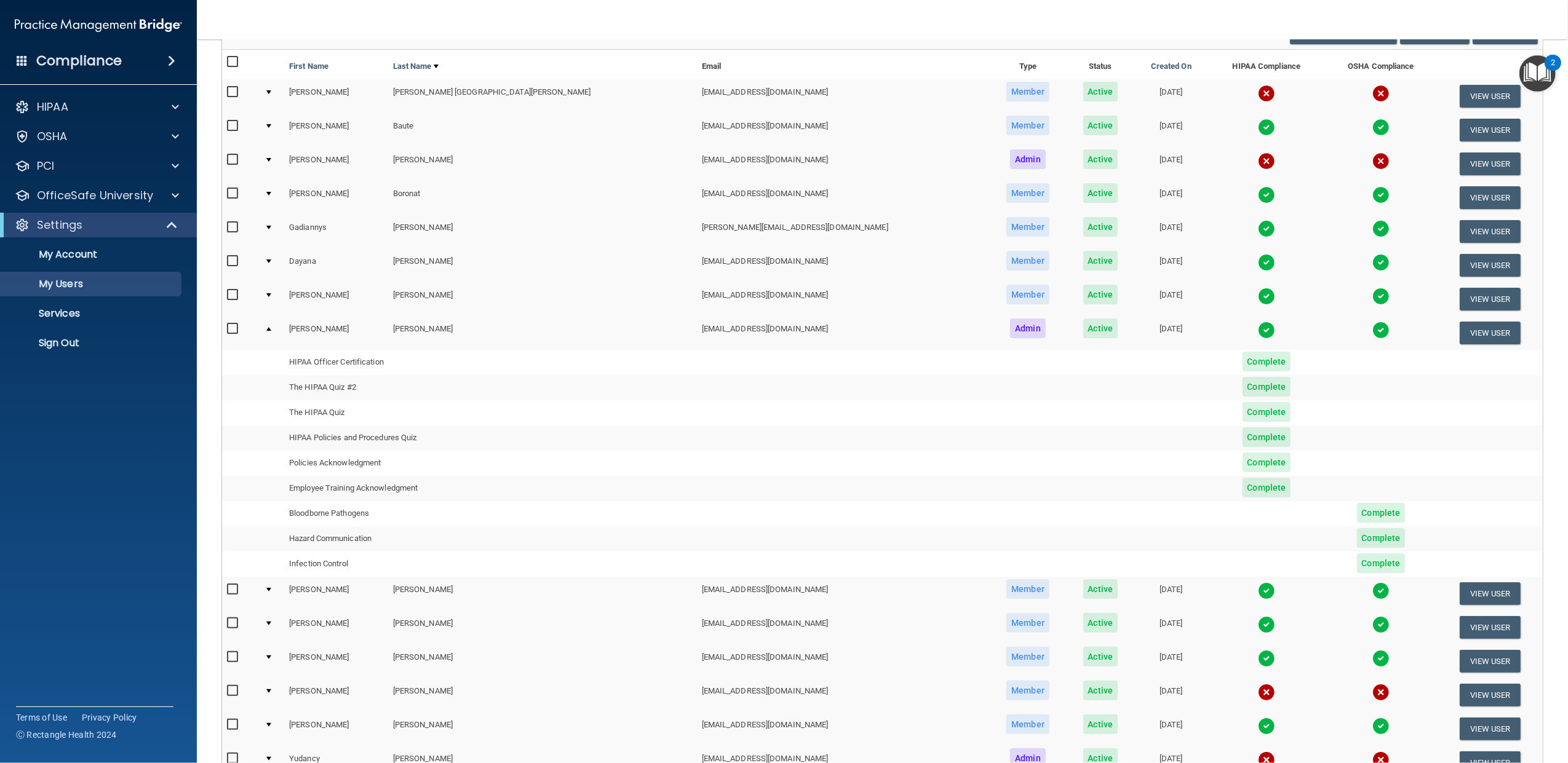
click at [279, 291] on td at bounding box center [271, 299] width 24 height 34
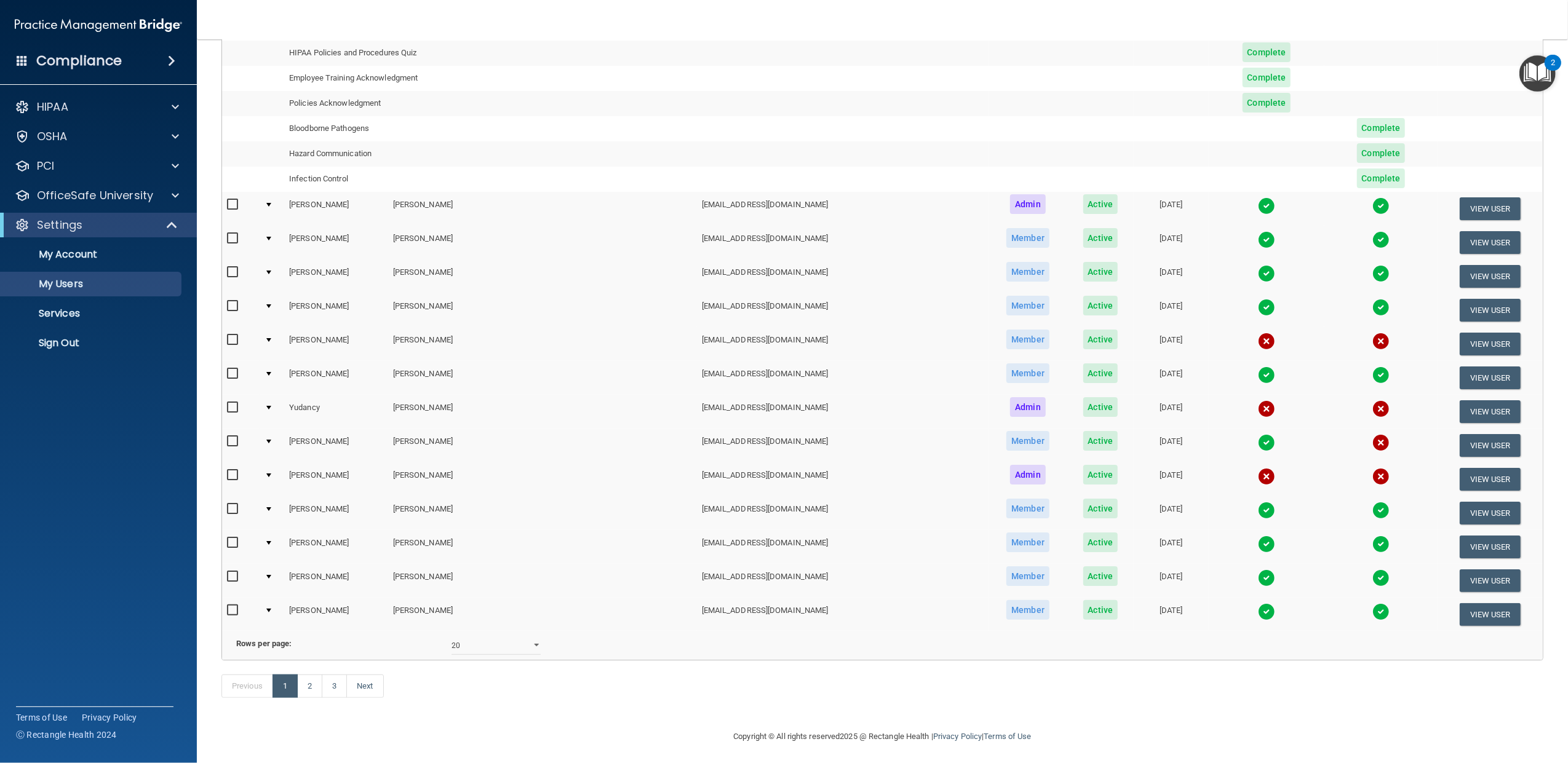
scroll to position [487, 0]
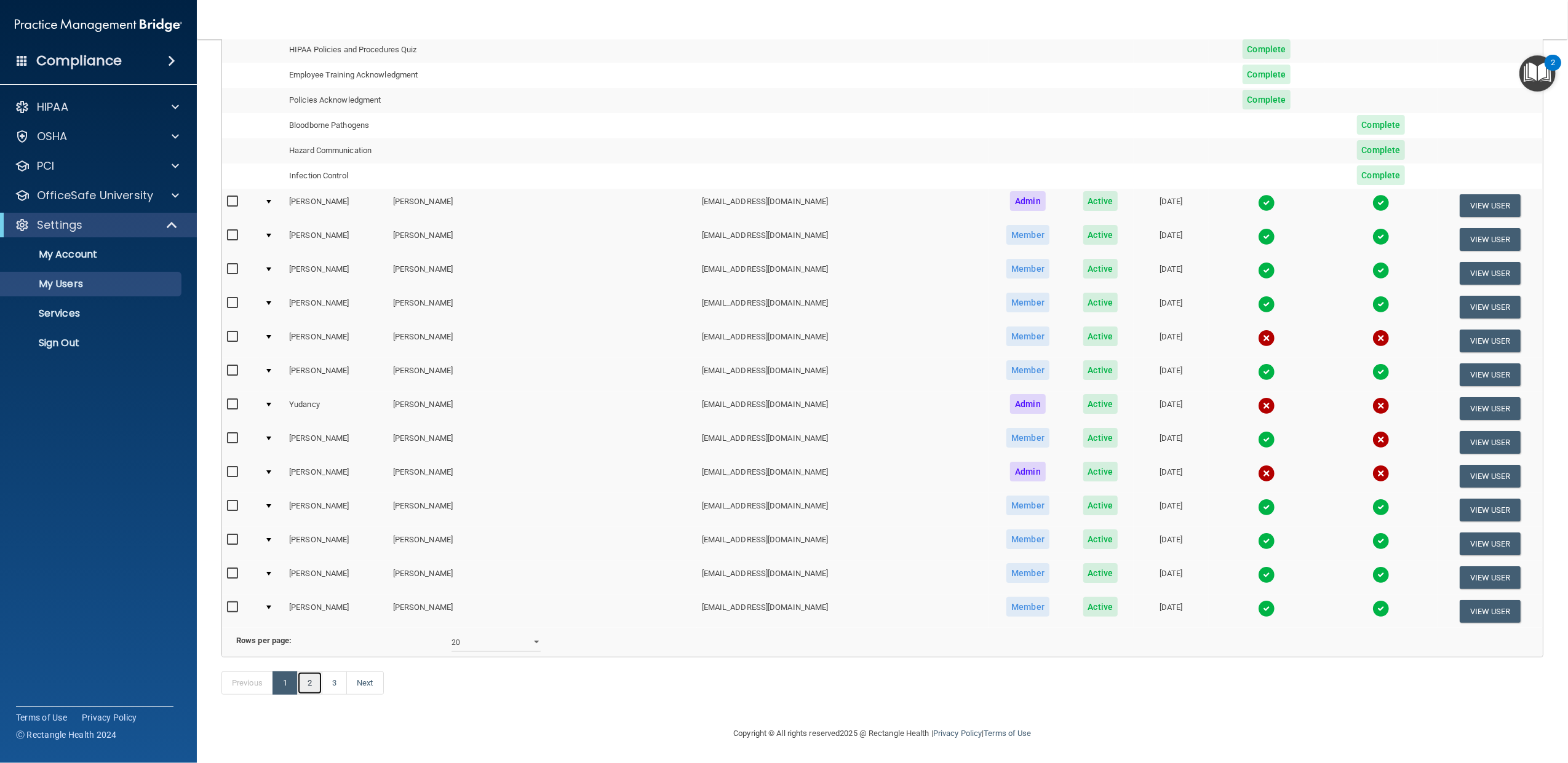
click at [316, 682] on link "2" at bounding box center [310, 683] width 25 height 24
select select "20"
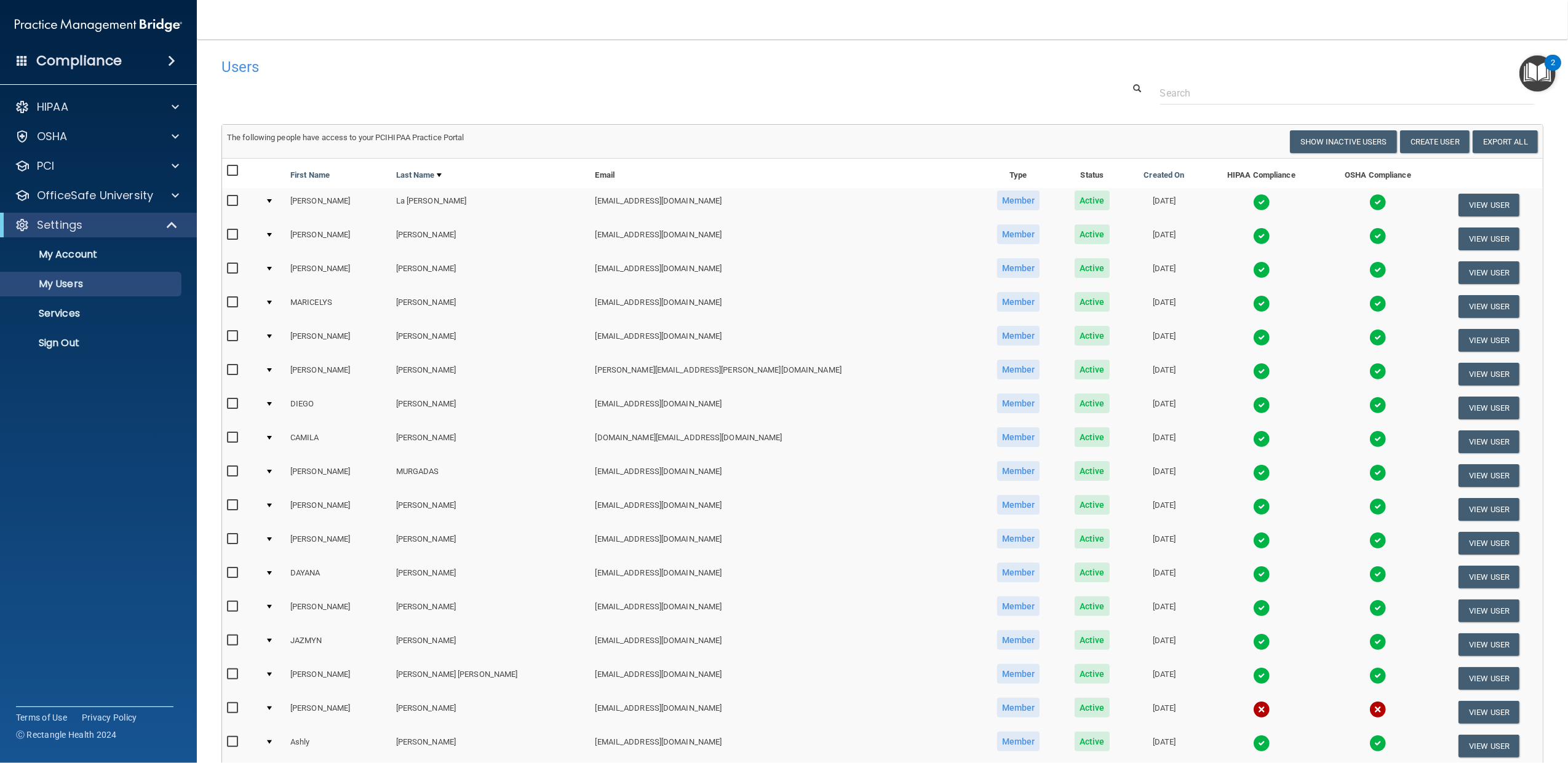
click at [274, 199] on td at bounding box center [273, 205] width 25 height 34
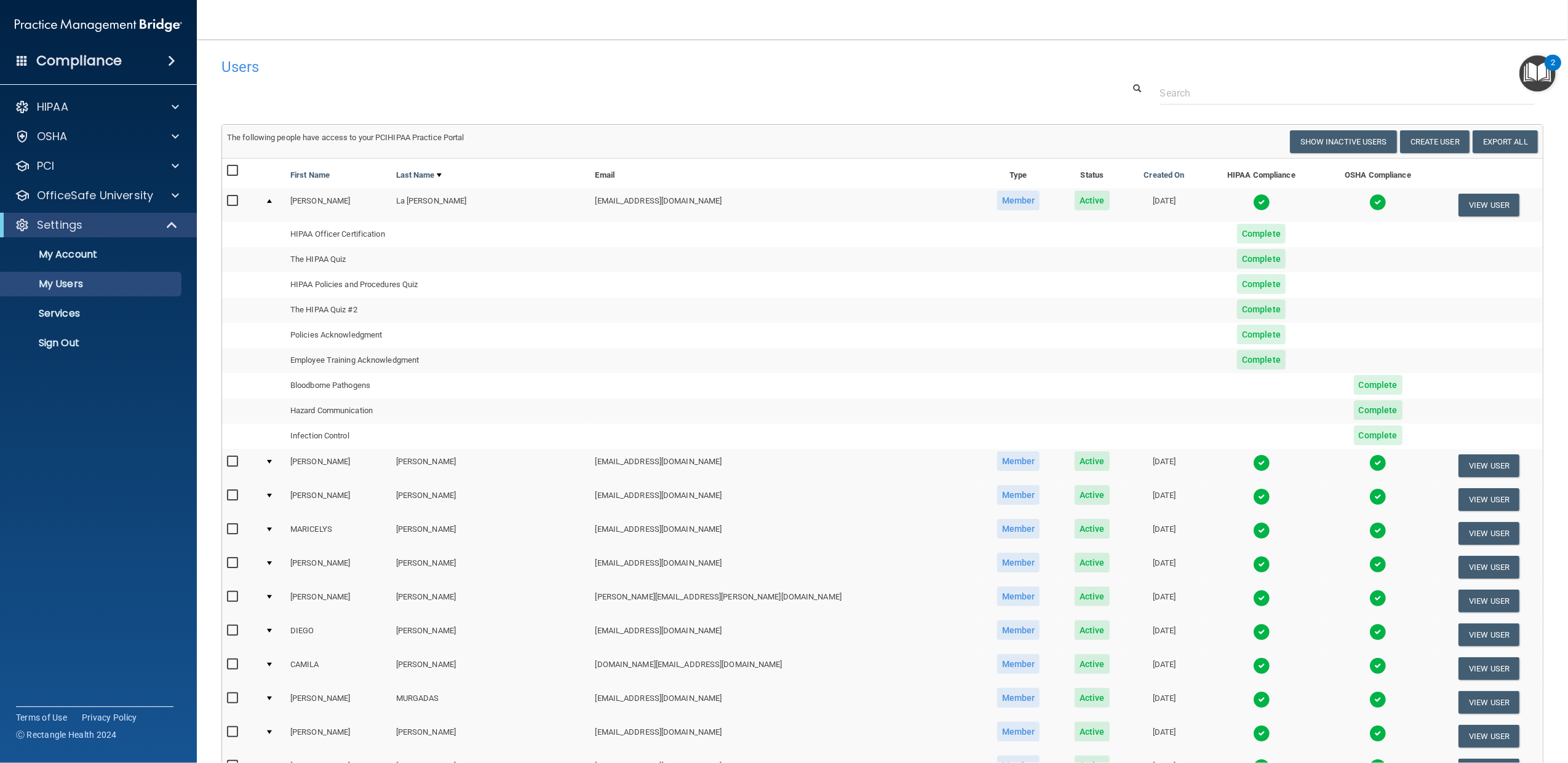
click at [272, 199] on div at bounding box center [269, 201] width 5 height 3
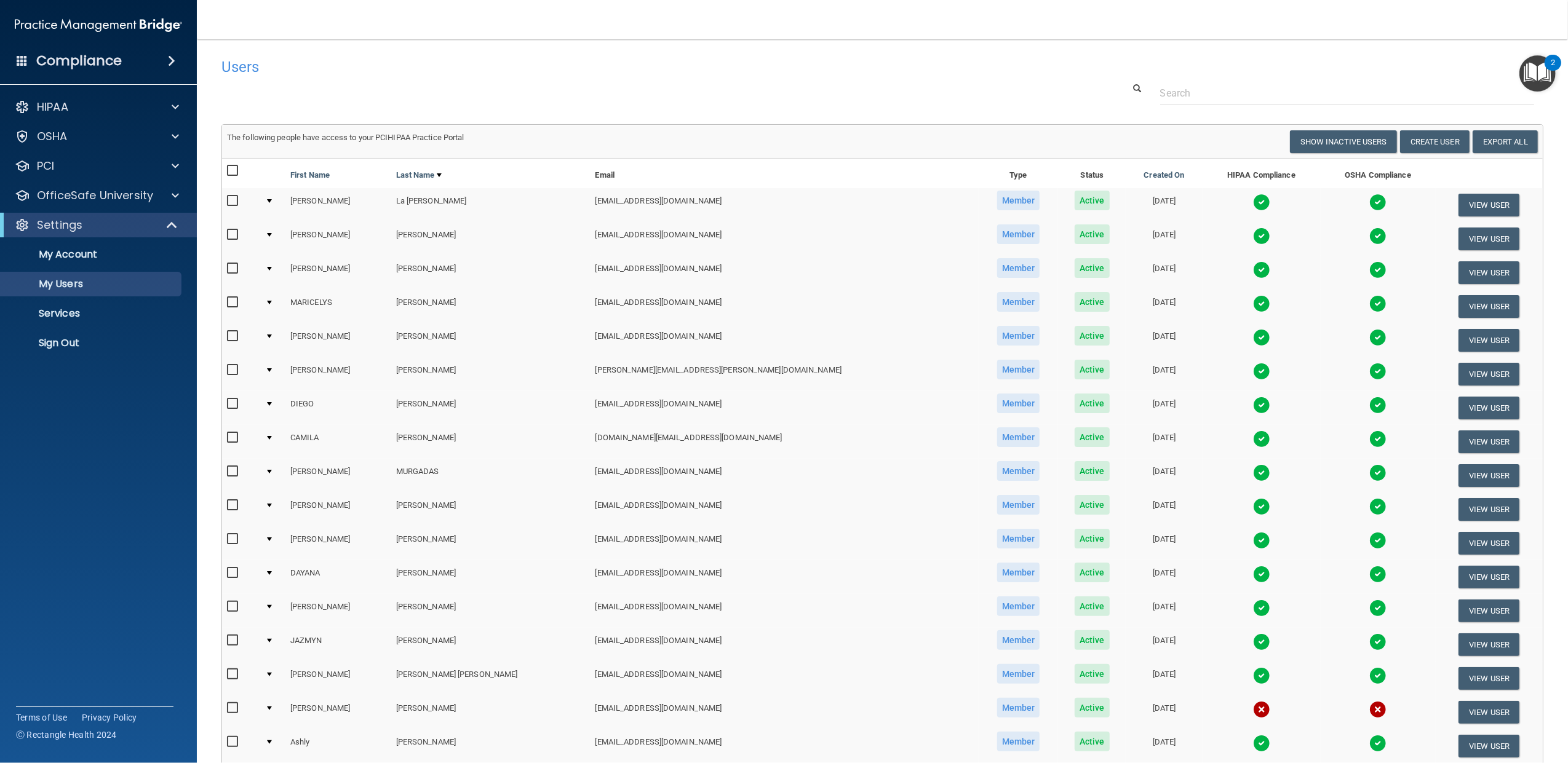
click at [277, 231] on td at bounding box center [273, 239] width 25 height 34
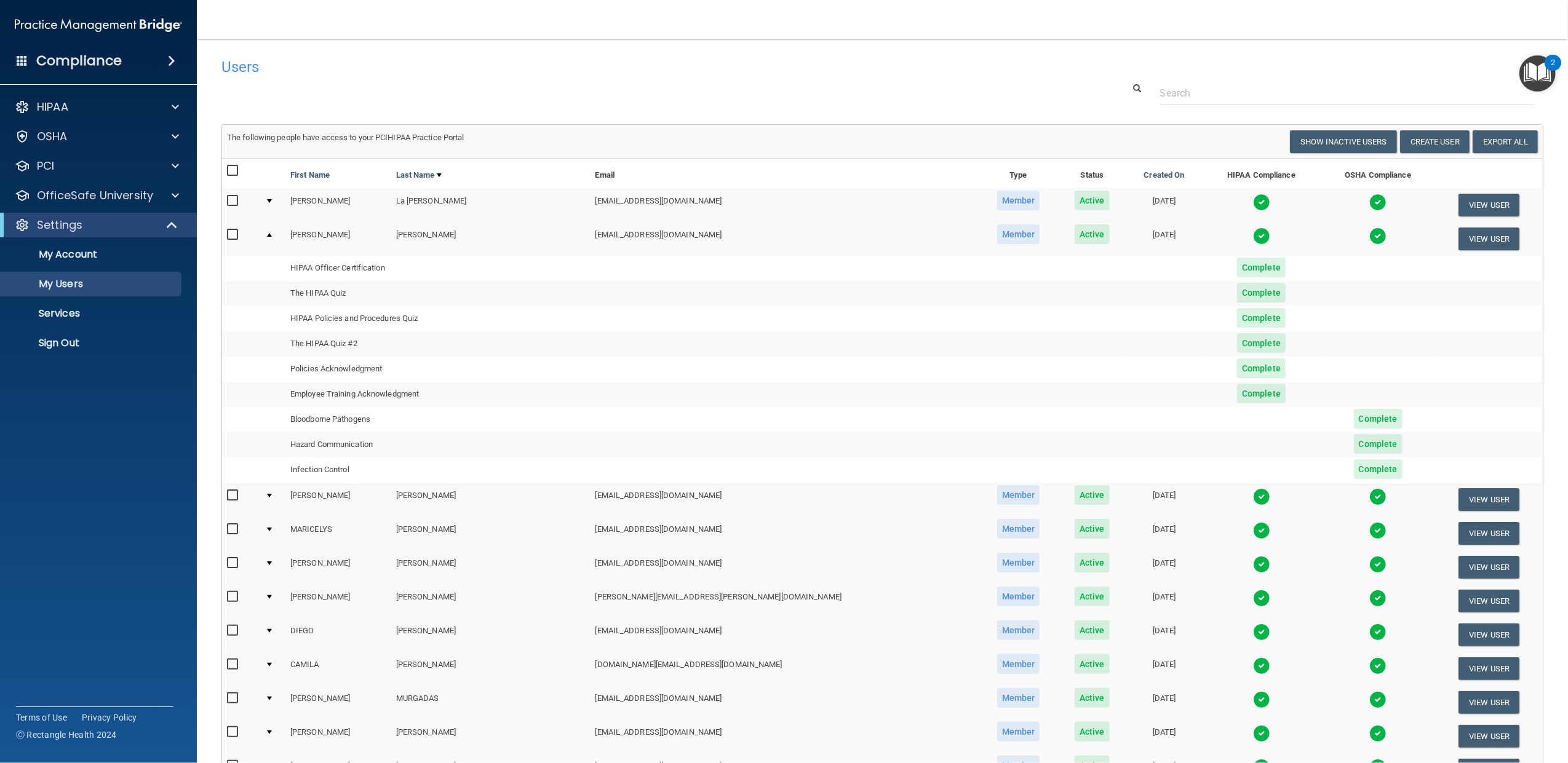
click at [271, 236] on td at bounding box center [273, 238] width 25 height 33
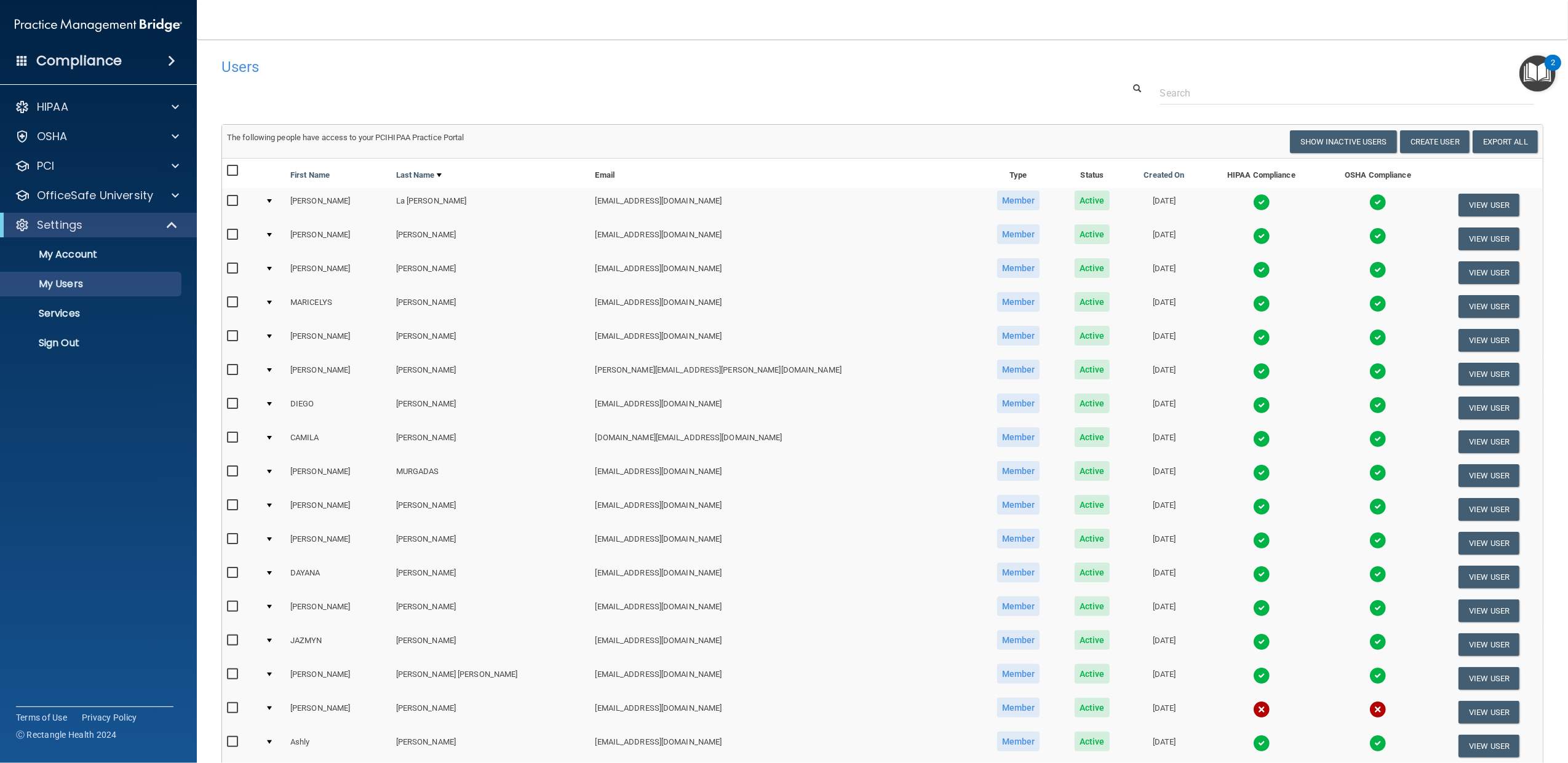
click at [272, 268] on div at bounding box center [269, 268] width 5 height 3
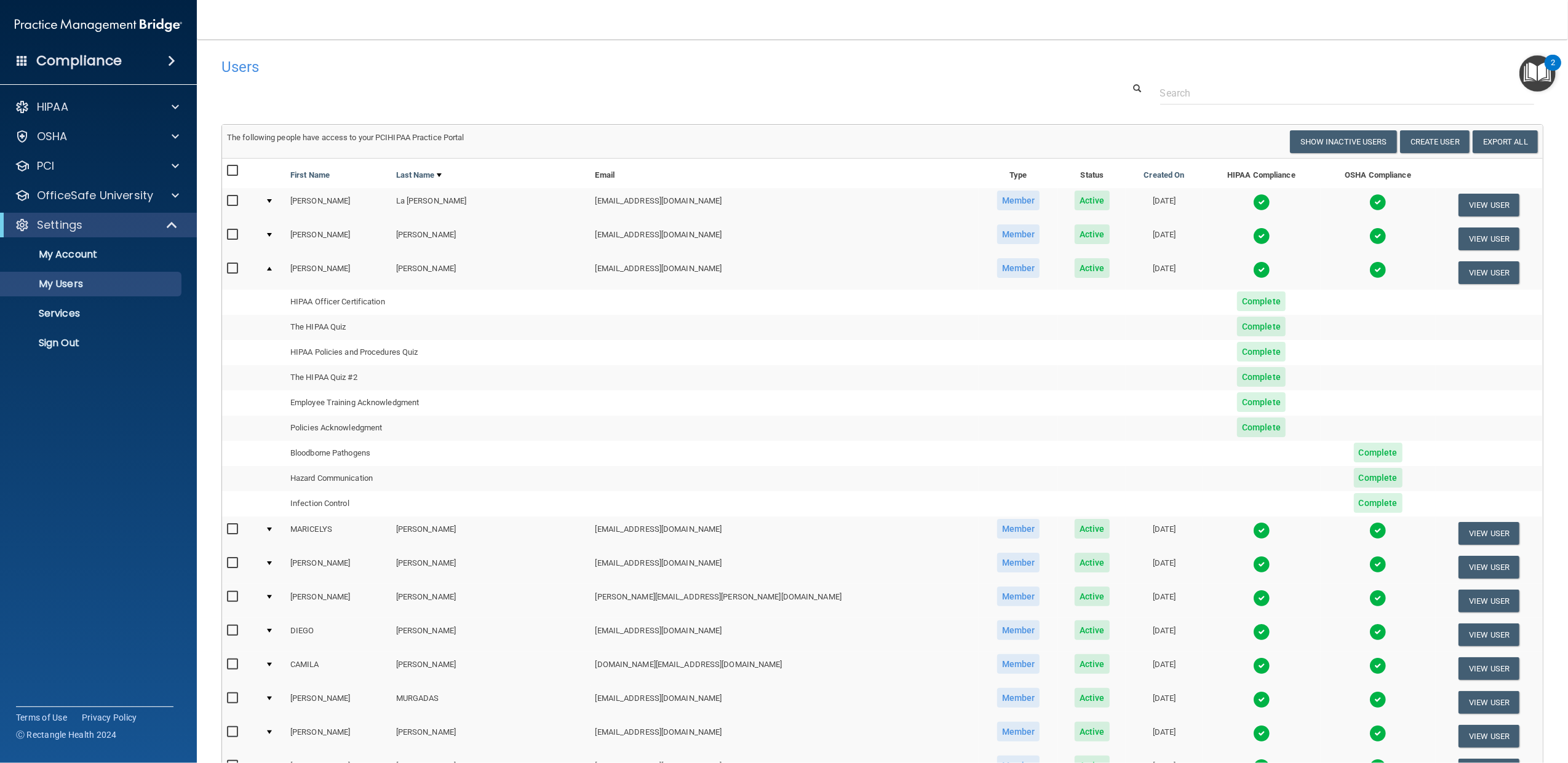
click at [275, 271] on td at bounding box center [273, 272] width 25 height 33
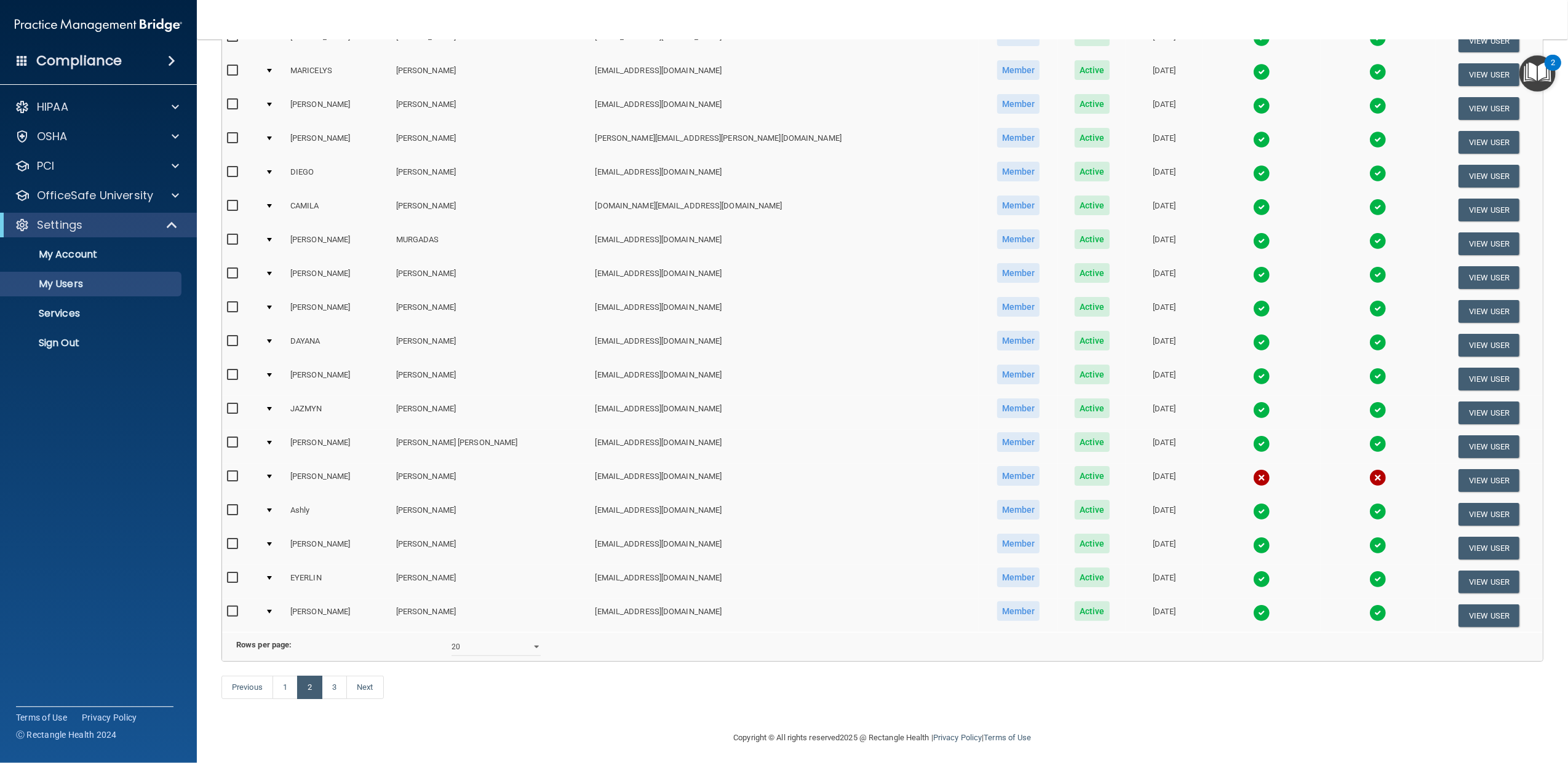
scroll to position [246, 0]
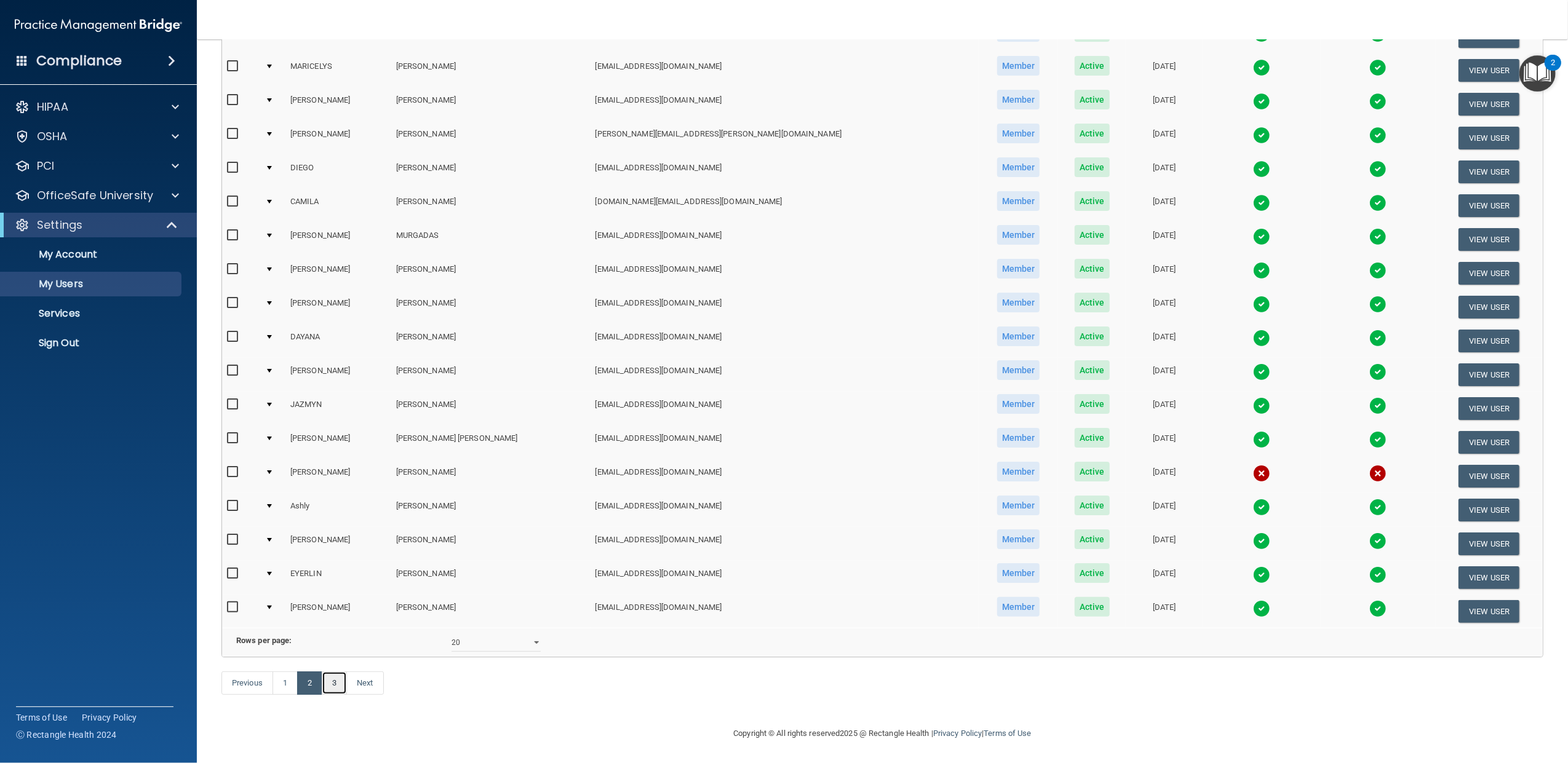
click at [338, 695] on link "3" at bounding box center [334, 683] width 25 height 24
select select "20"
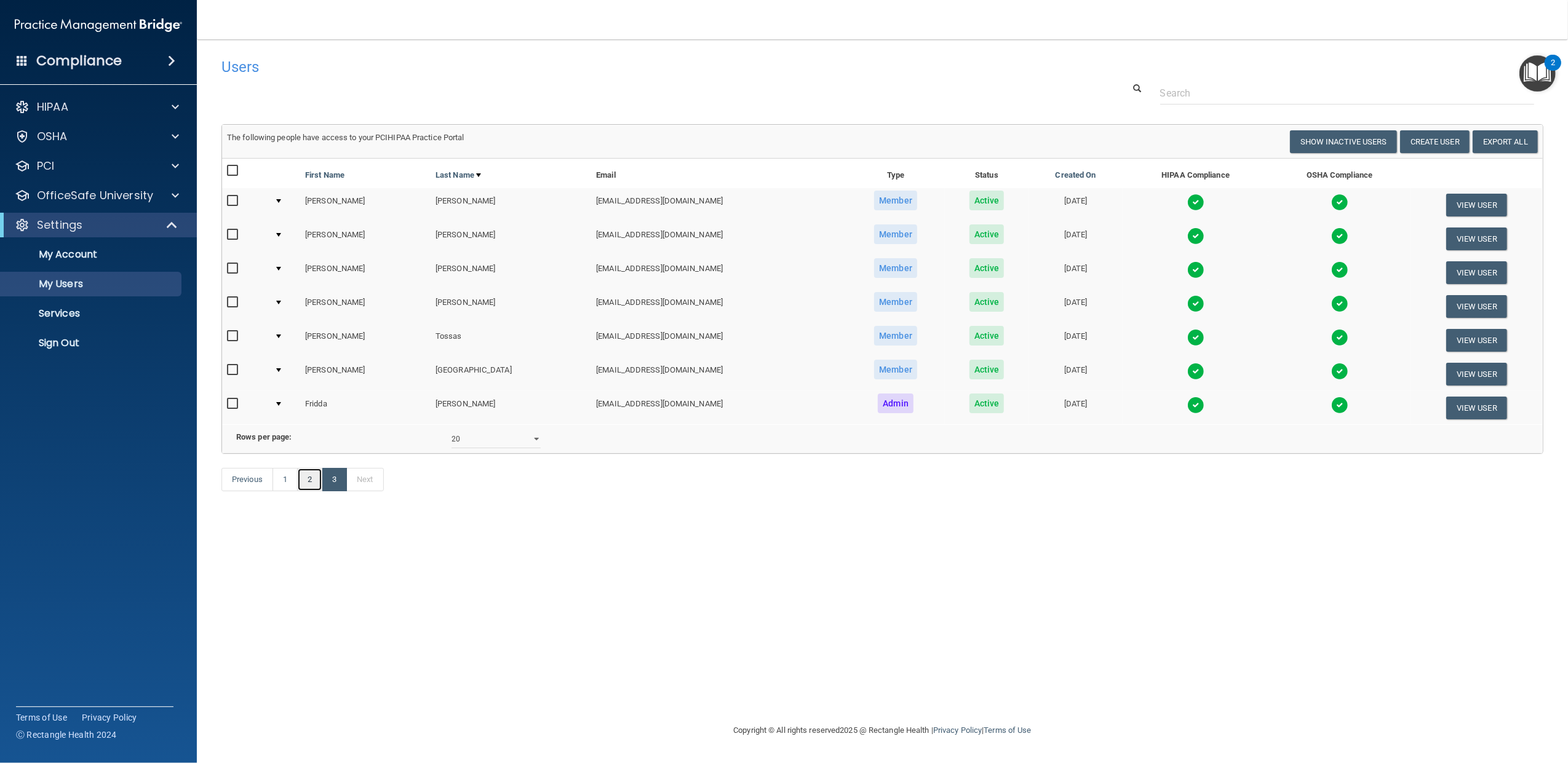
click at [314, 491] on link "2" at bounding box center [310, 480] width 25 height 24
select select "20"
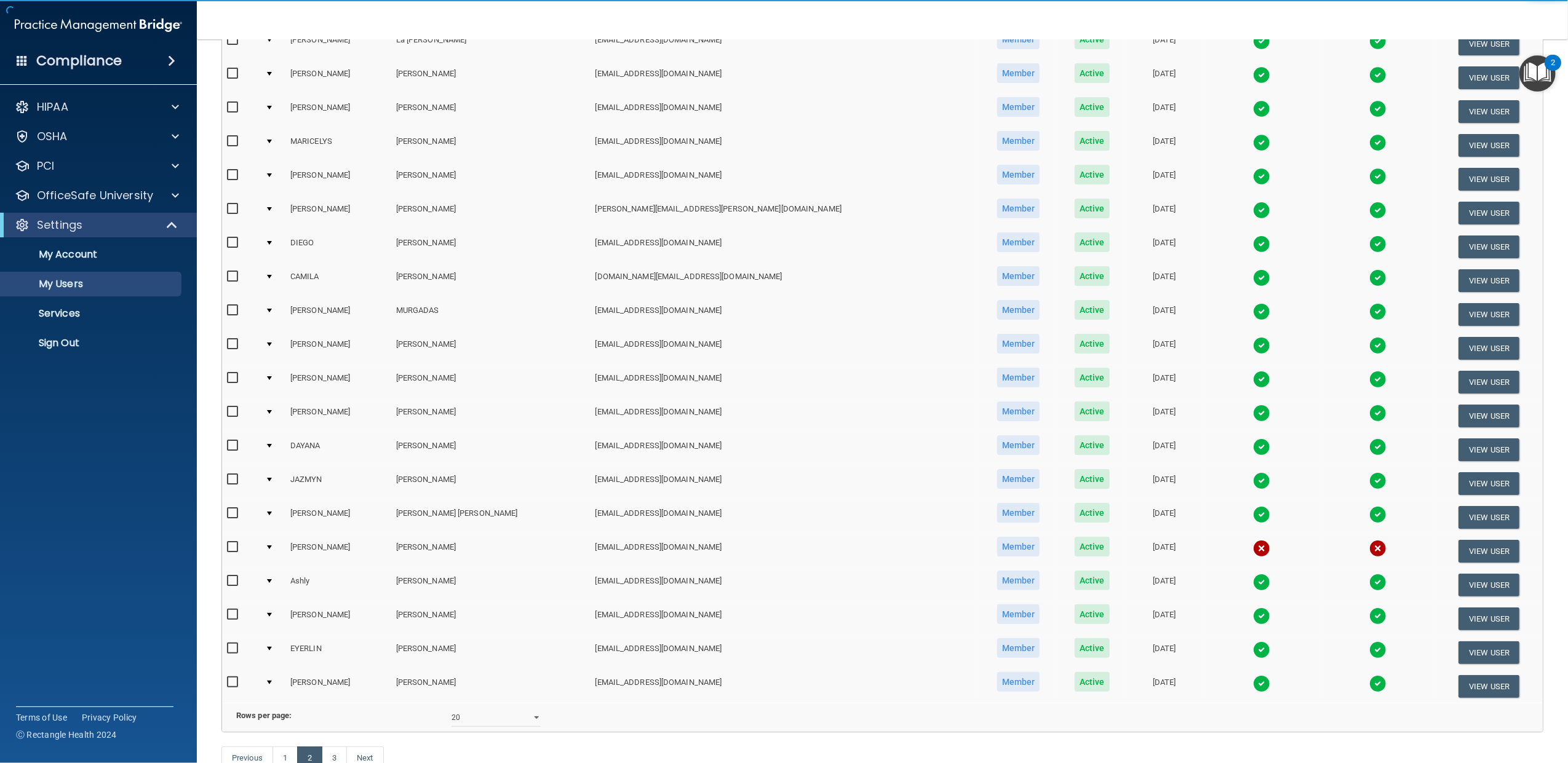
scroll to position [163, 0]
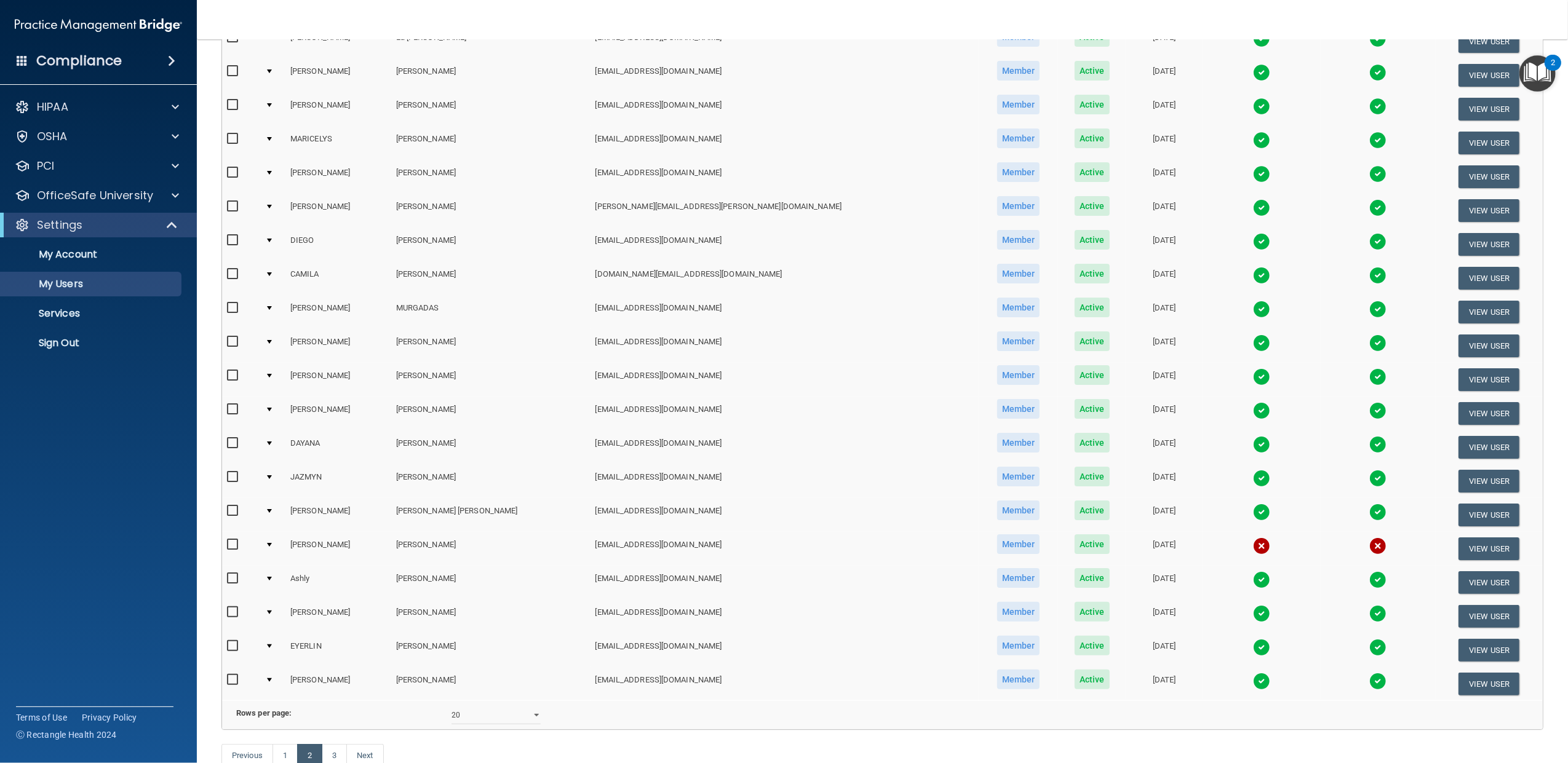
click at [272, 171] on div at bounding box center [269, 172] width 5 height 3
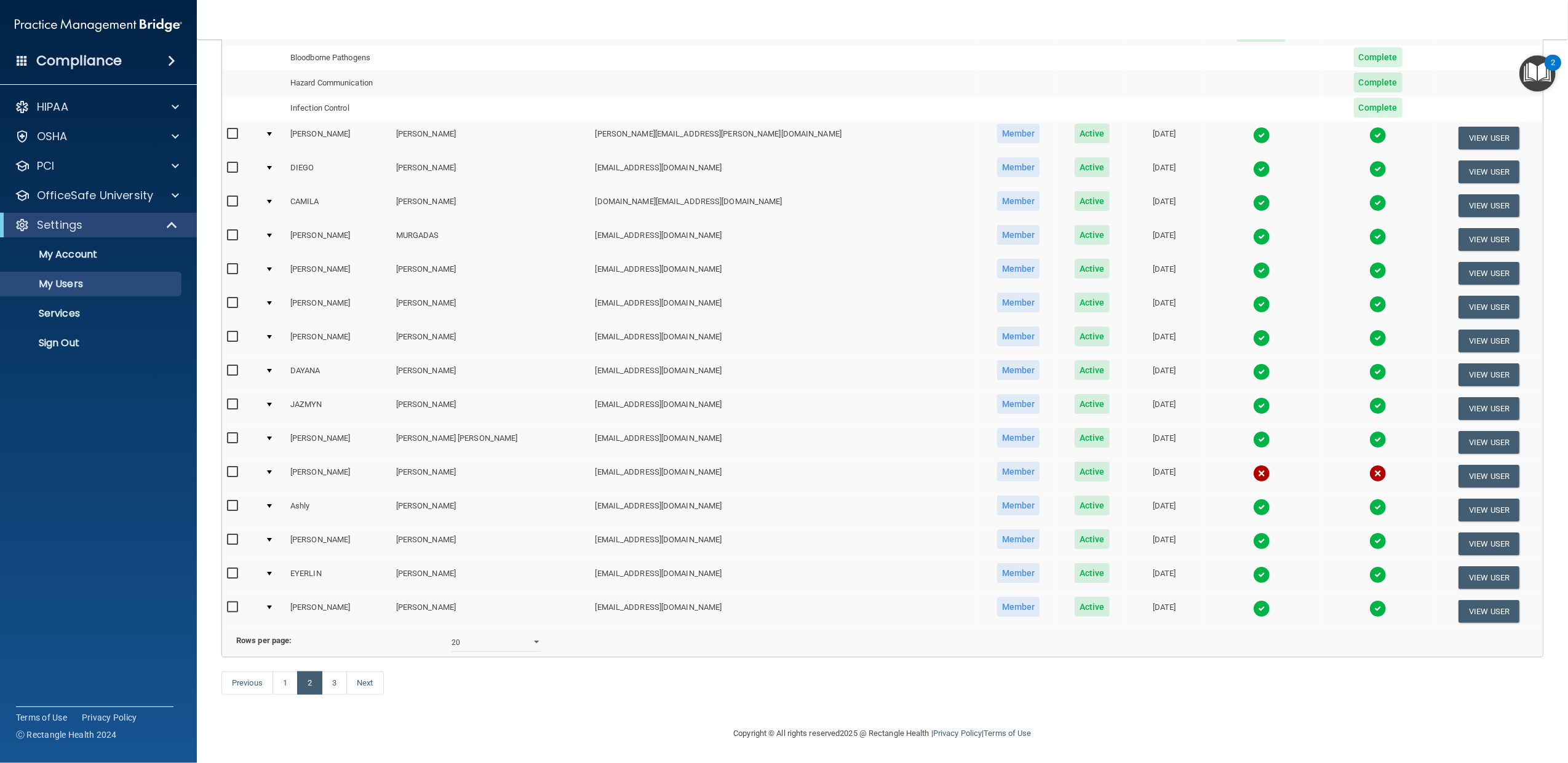
scroll to position [487, 0]
click at [289, 677] on link "1" at bounding box center [285, 683] width 25 height 24
select select "20"
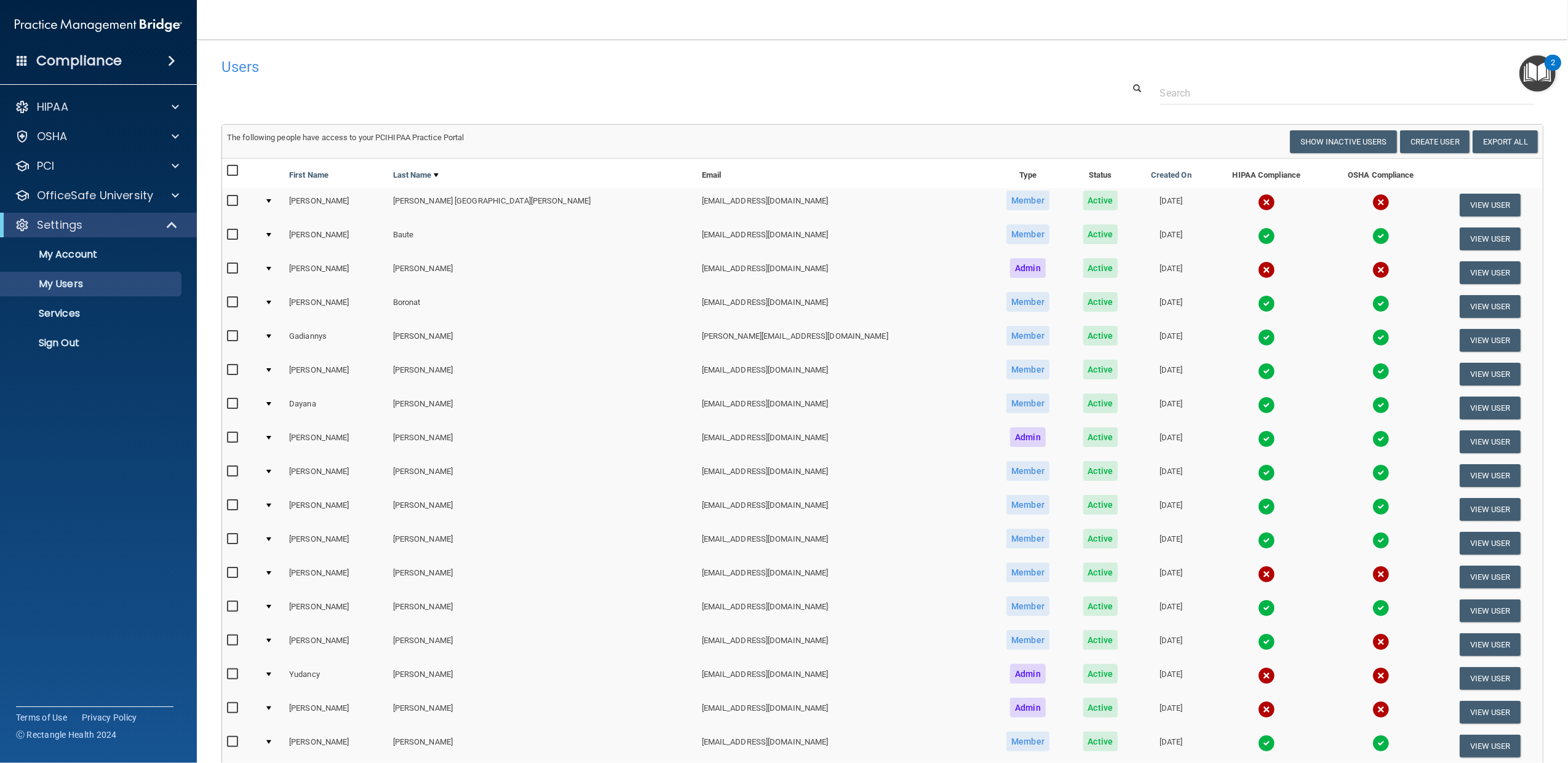
scroll to position [27, 0]
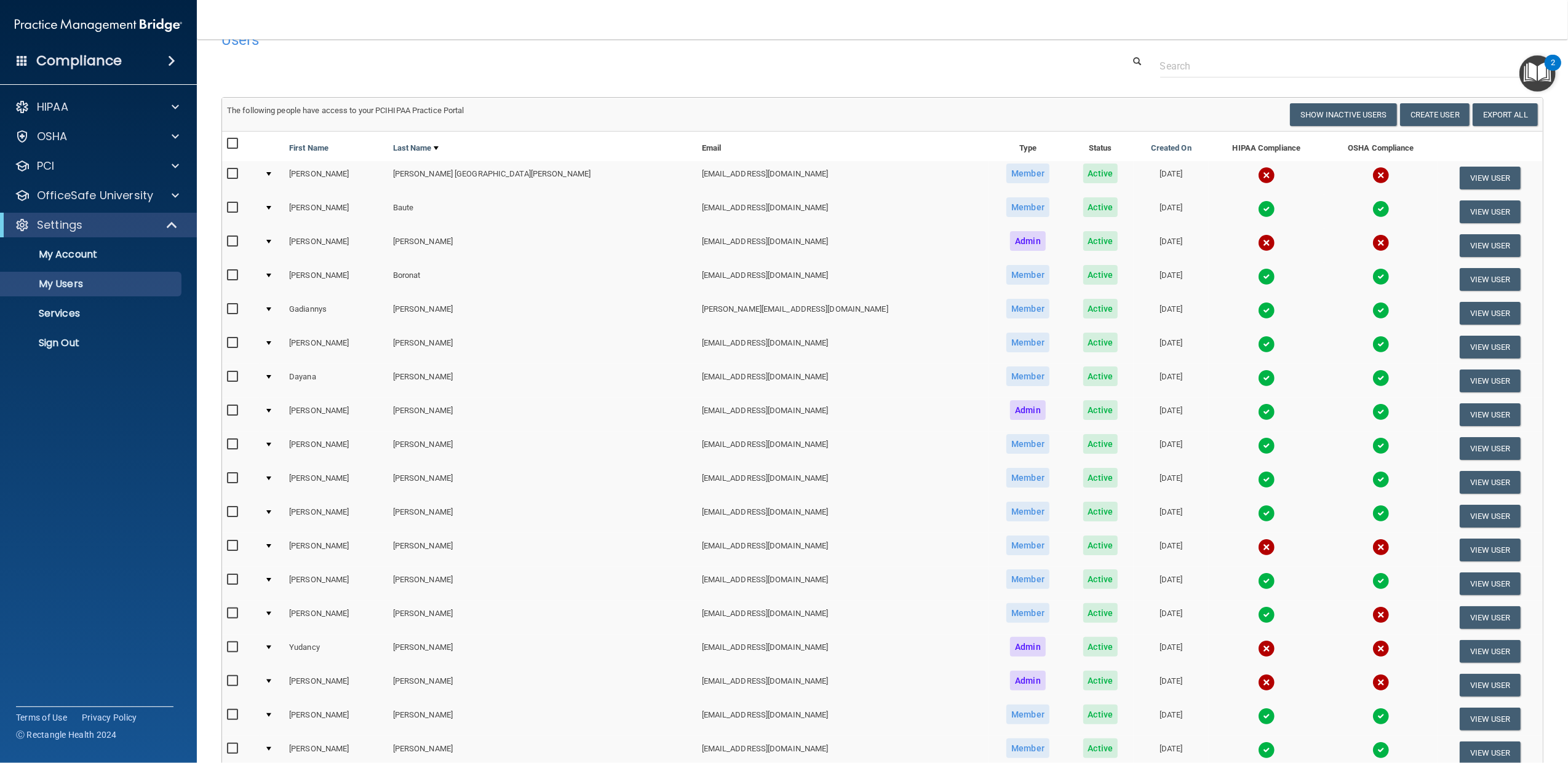
click at [271, 377] on div at bounding box center [268, 377] width 5 height 3
